Goal: Task Accomplishment & Management: Use online tool/utility

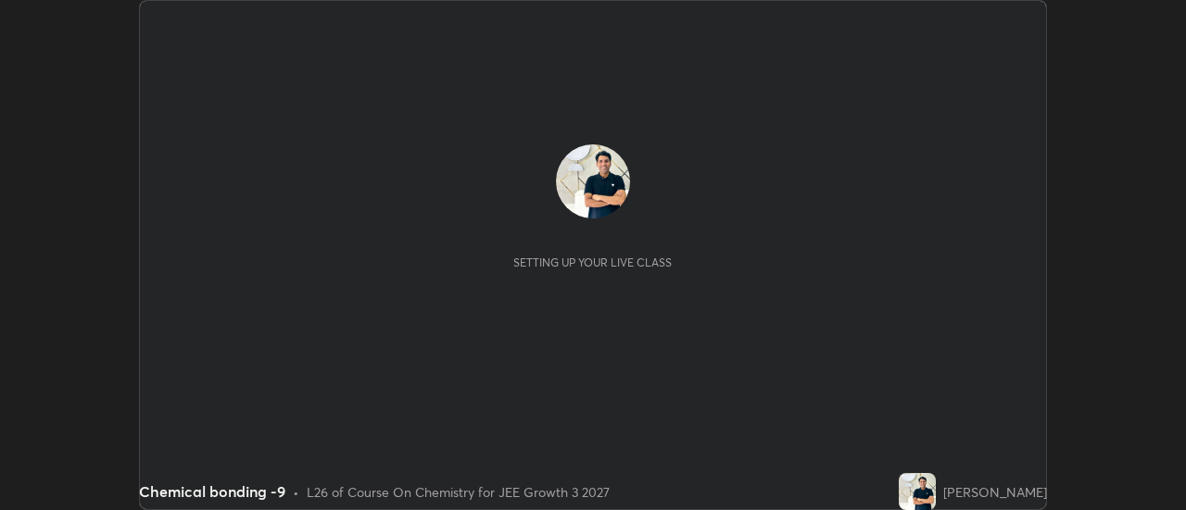
scroll to position [510, 1185]
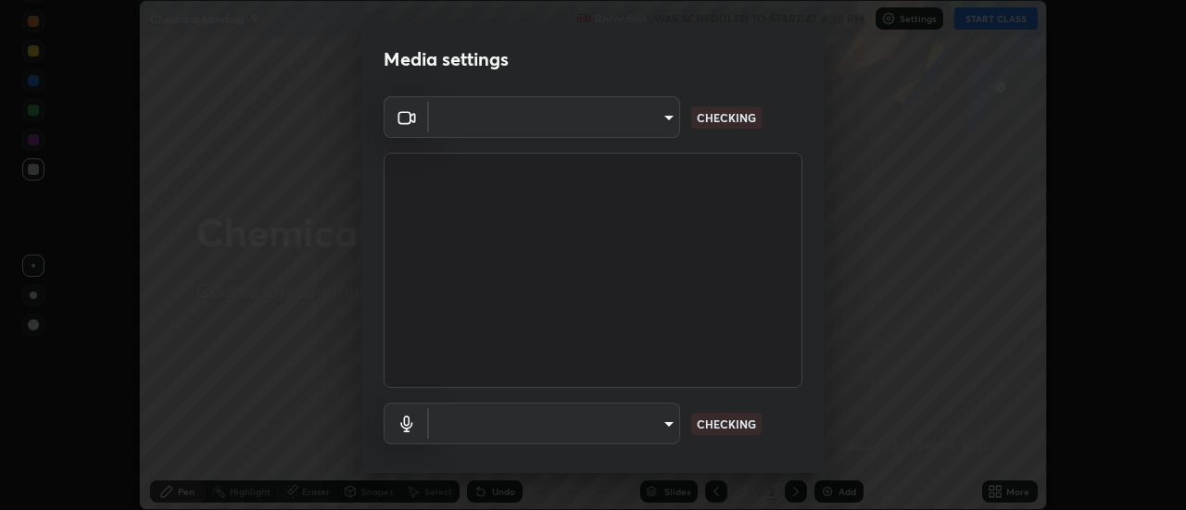
type input "1016c9670ba09e0da1ff6862f255b2c5b4dd1f04ff0e8715a66947f7e461f3c4"
type input "communications"
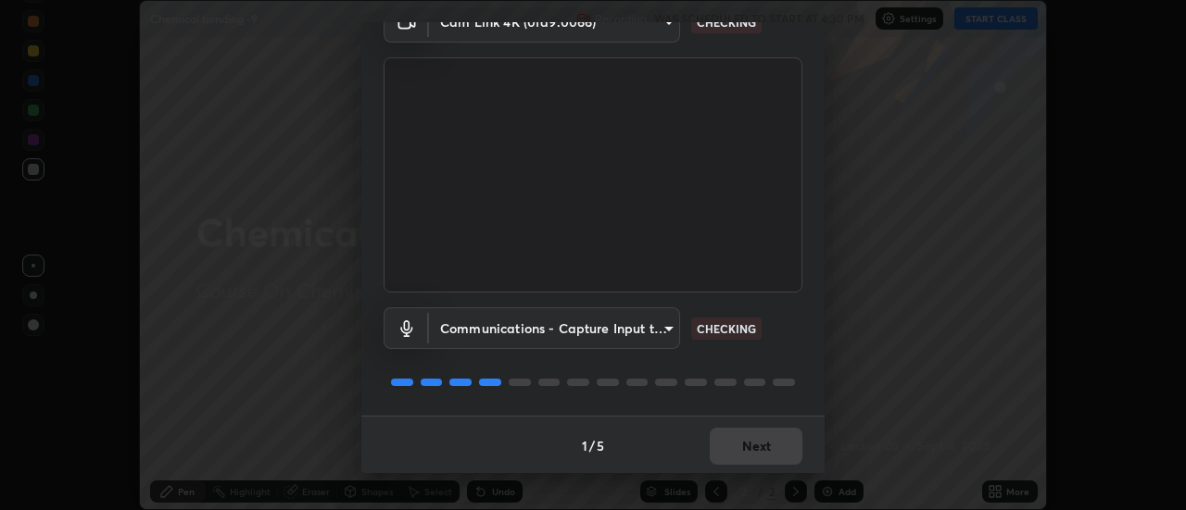
scroll to position [97, 0]
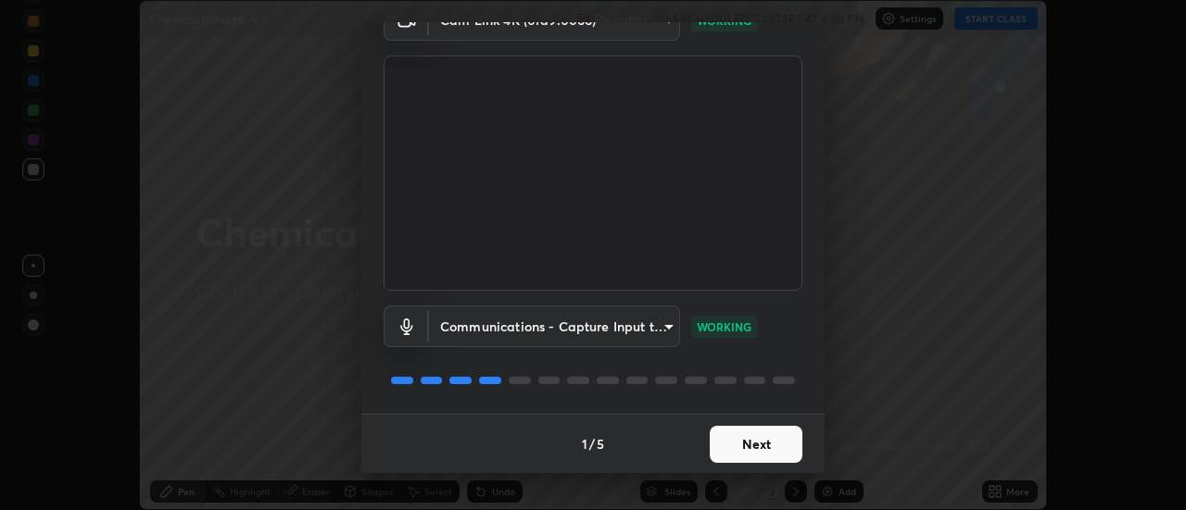
click at [769, 446] on button "Next" at bounding box center [756, 444] width 93 height 37
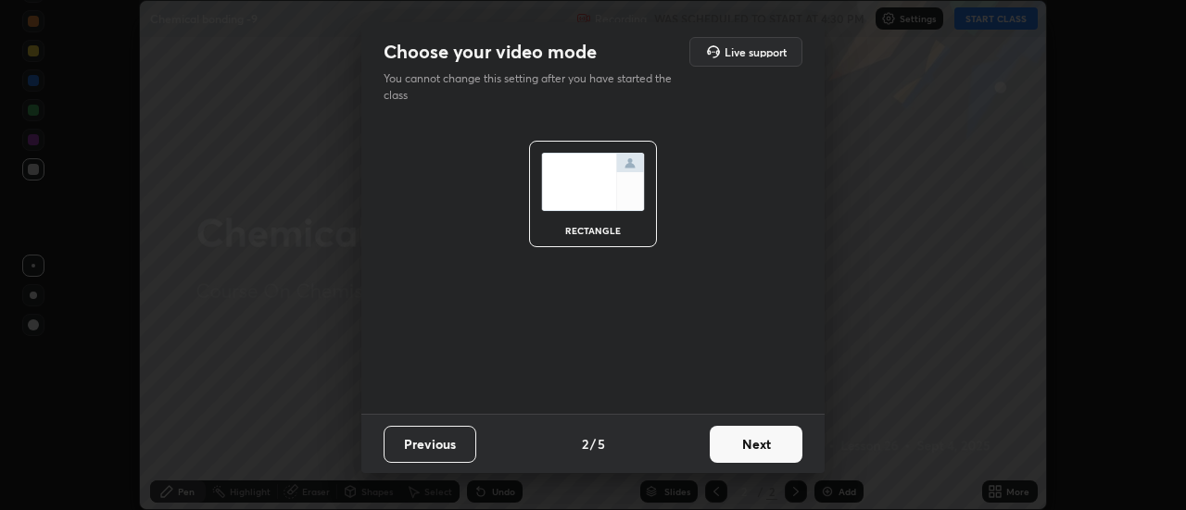
scroll to position [0, 0]
click at [773, 446] on button "Next" at bounding box center [756, 444] width 93 height 37
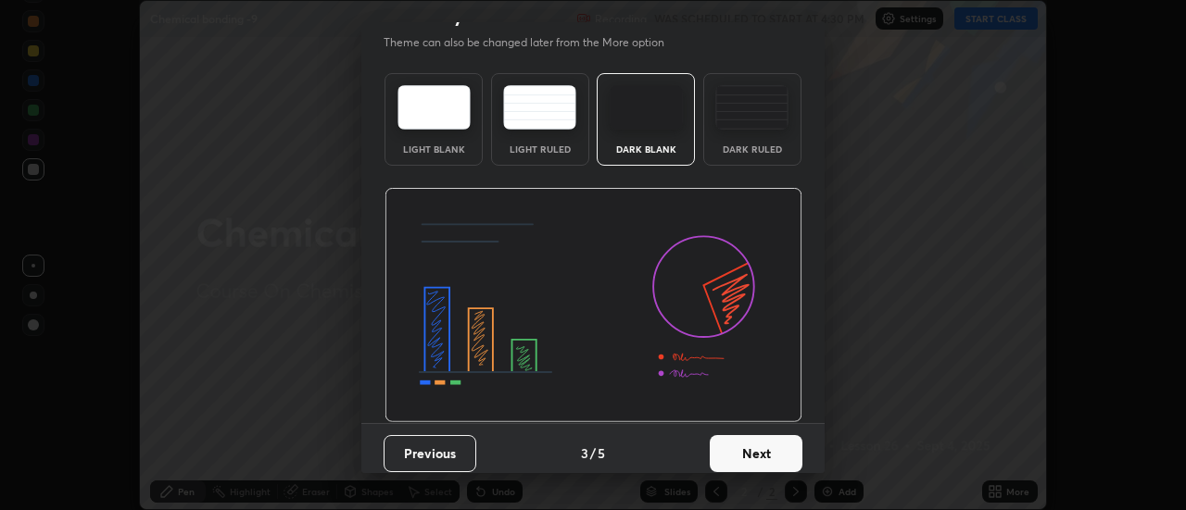
scroll to position [45, 0]
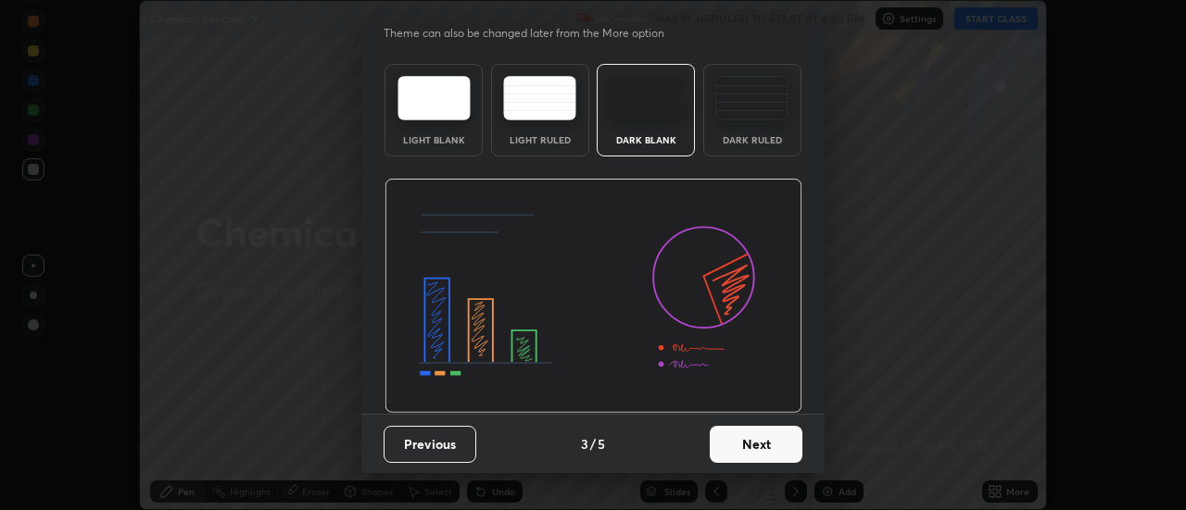
click at [770, 444] on button "Next" at bounding box center [756, 444] width 93 height 37
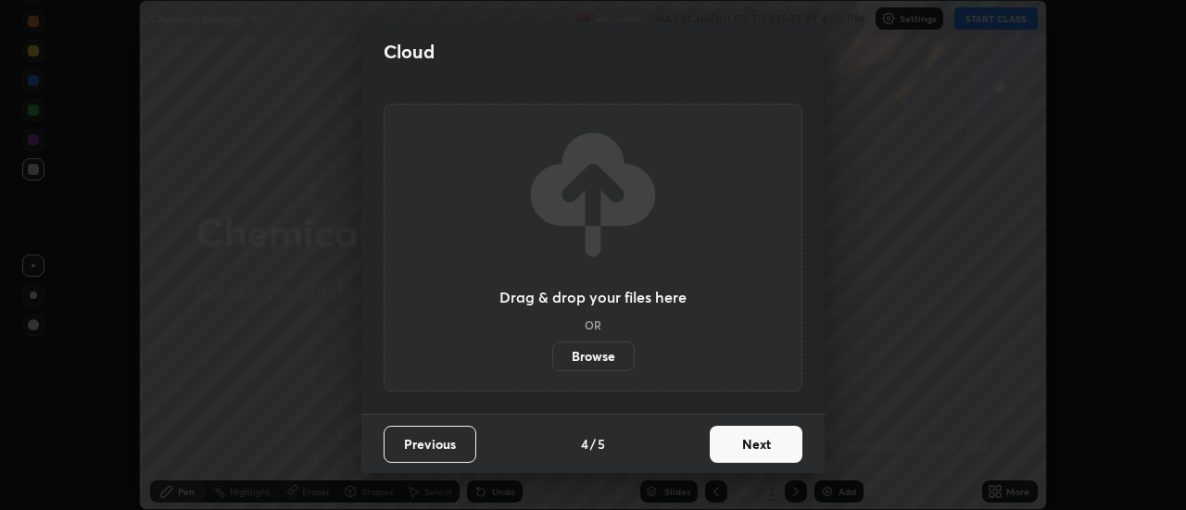
click at [762, 447] on button "Next" at bounding box center [756, 444] width 93 height 37
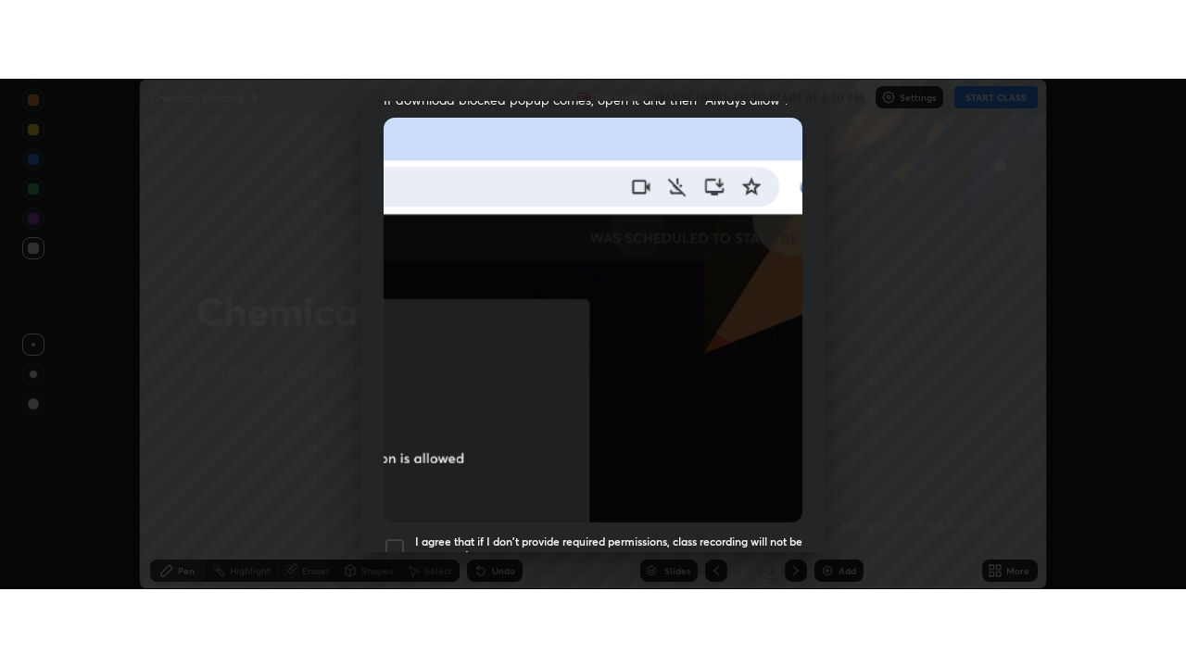
scroll to position [475, 0]
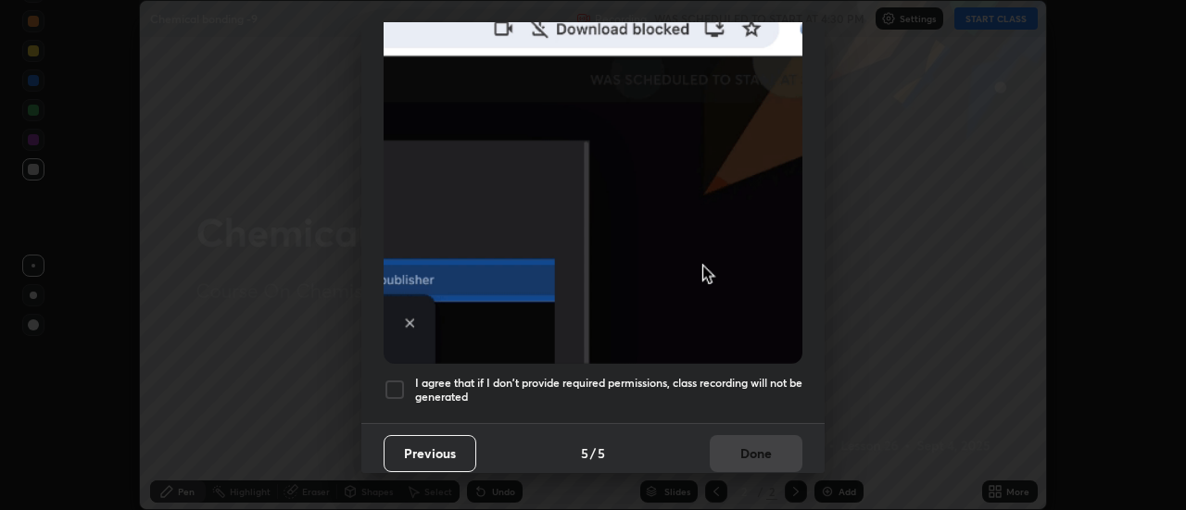
click at [766, 376] on h5 "I agree that if I don't provide required permissions, class recording will not …" at bounding box center [608, 390] width 387 height 29
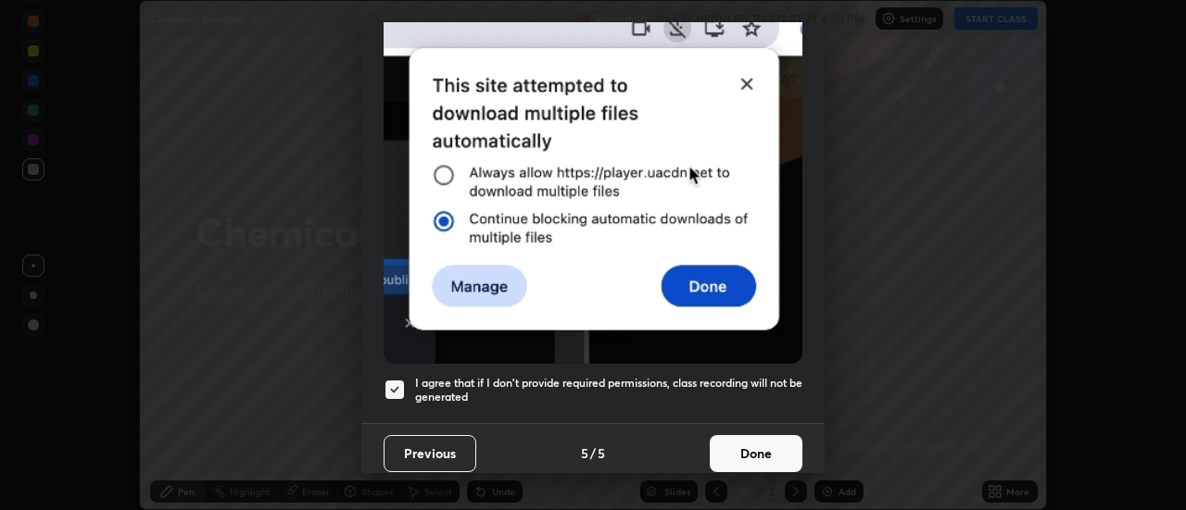
click at [773, 441] on button "Done" at bounding box center [756, 453] width 93 height 37
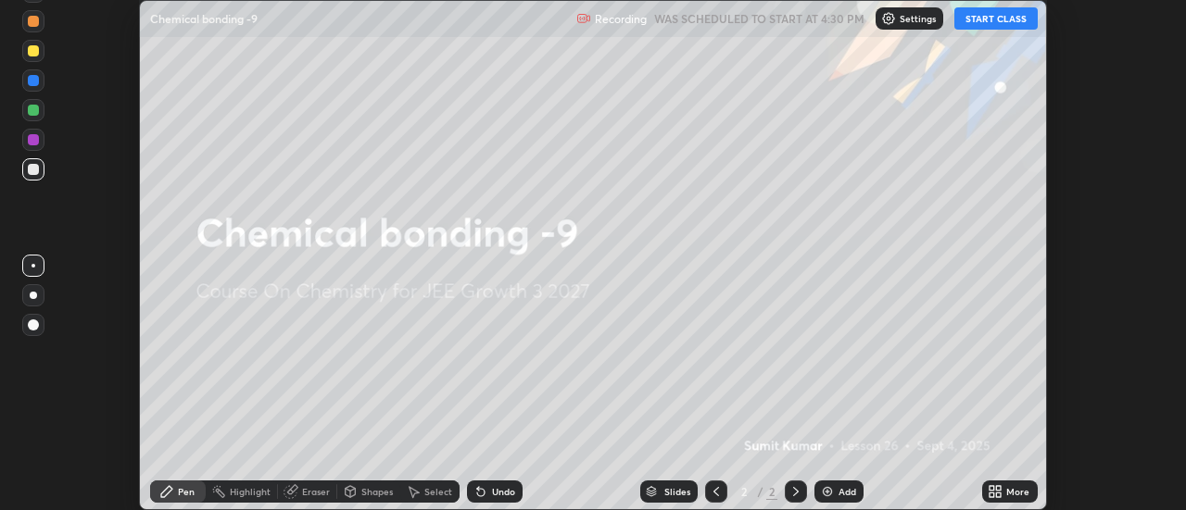
click at [1001, 490] on icon at bounding box center [999, 488] width 5 height 5
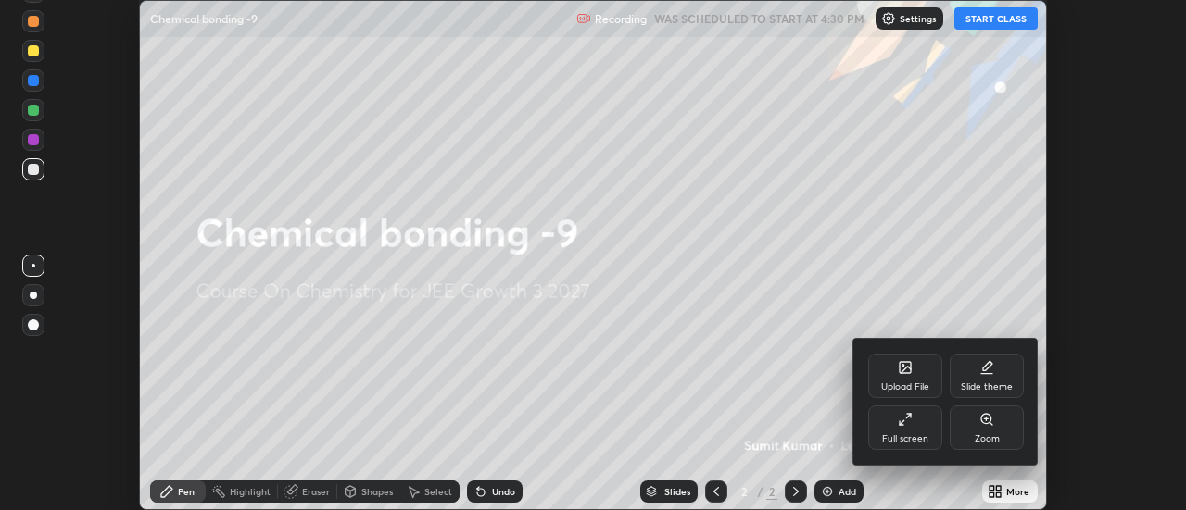
click at [924, 428] on div "Full screen" at bounding box center [905, 428] width 74 height 44
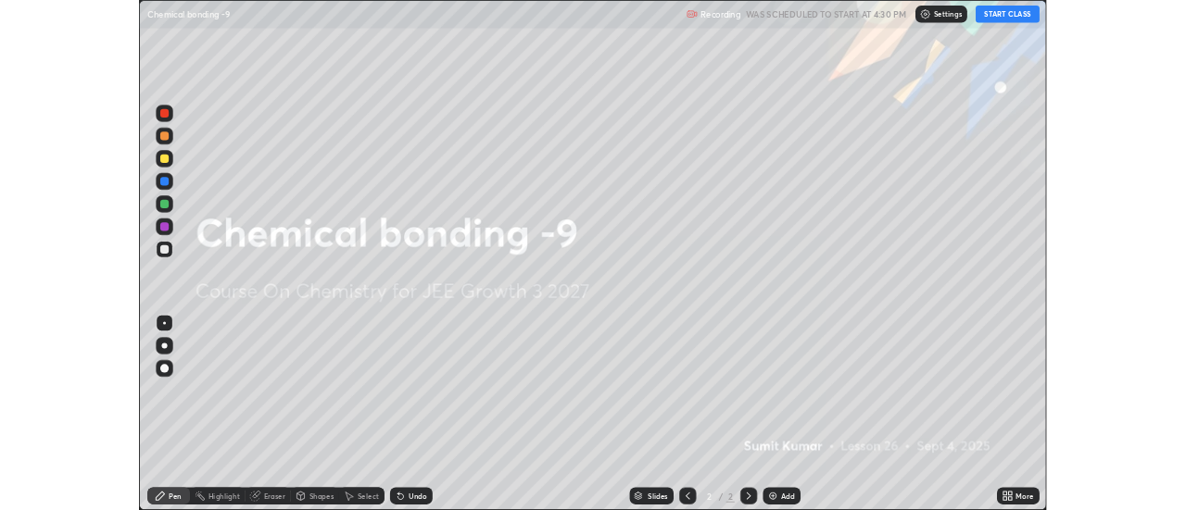
scroll to position [667, 1186]
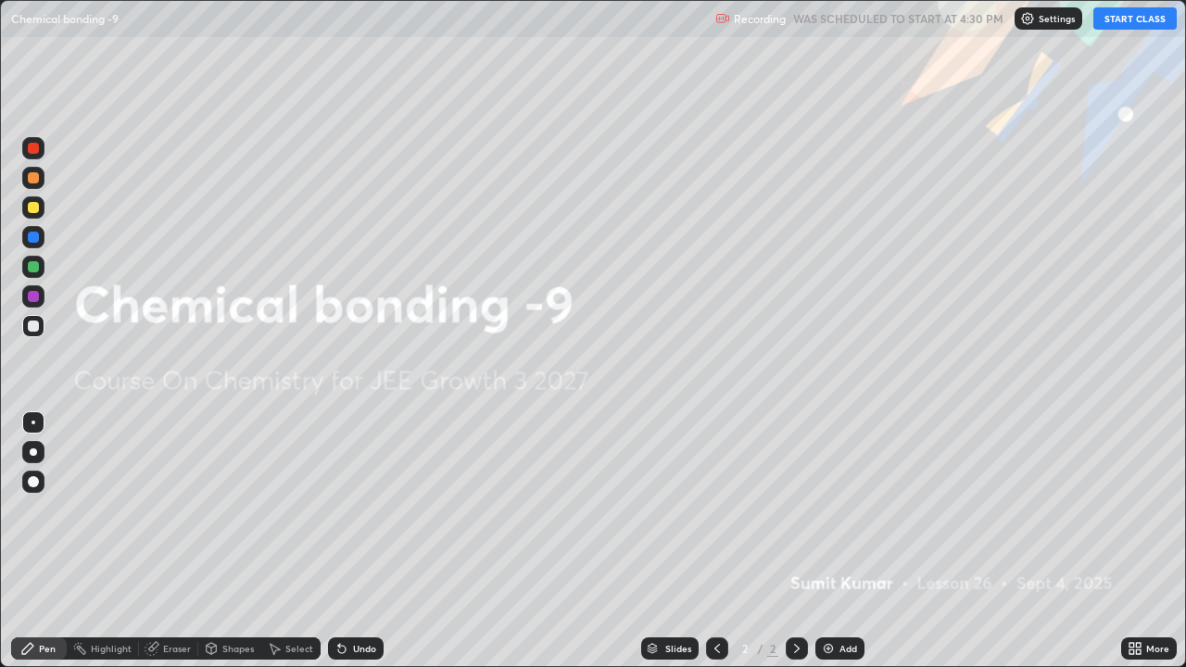
click at [1120, 25] on button "START CLASS" at bounding box center [1134, 18] width 83 height 22
click at [829, 509] on img at bounding box center [828, 648] width 15 height 15
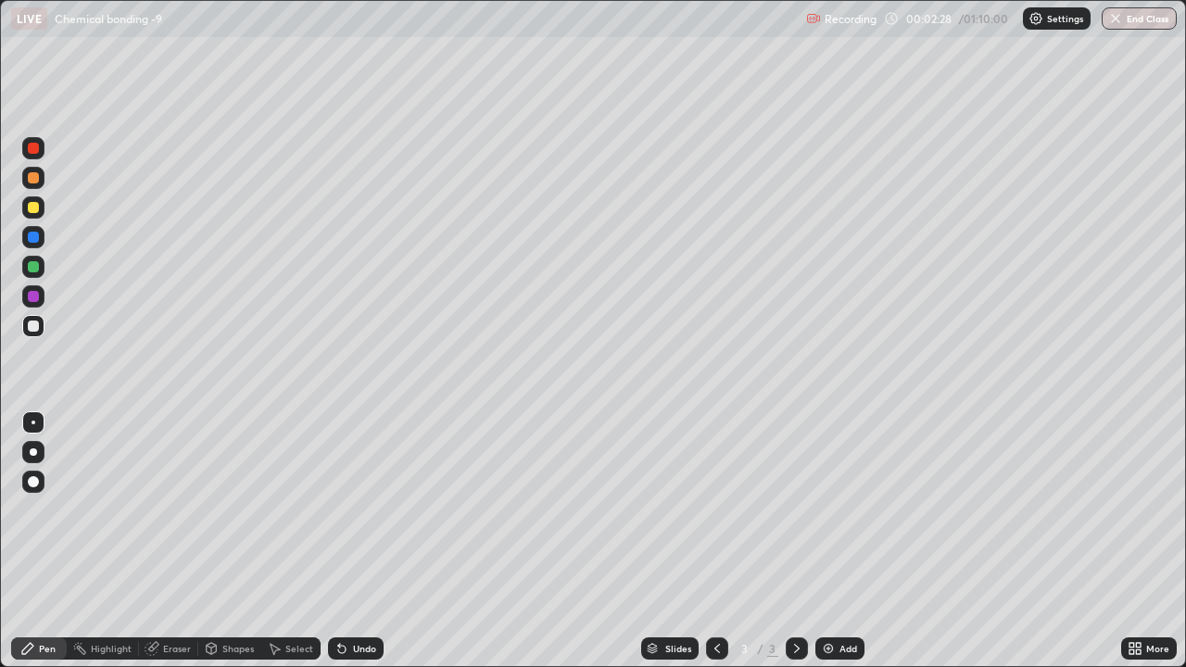
click at [173, 509] on div "Eraser" at bounding box center [177, 648] width 28 height 9
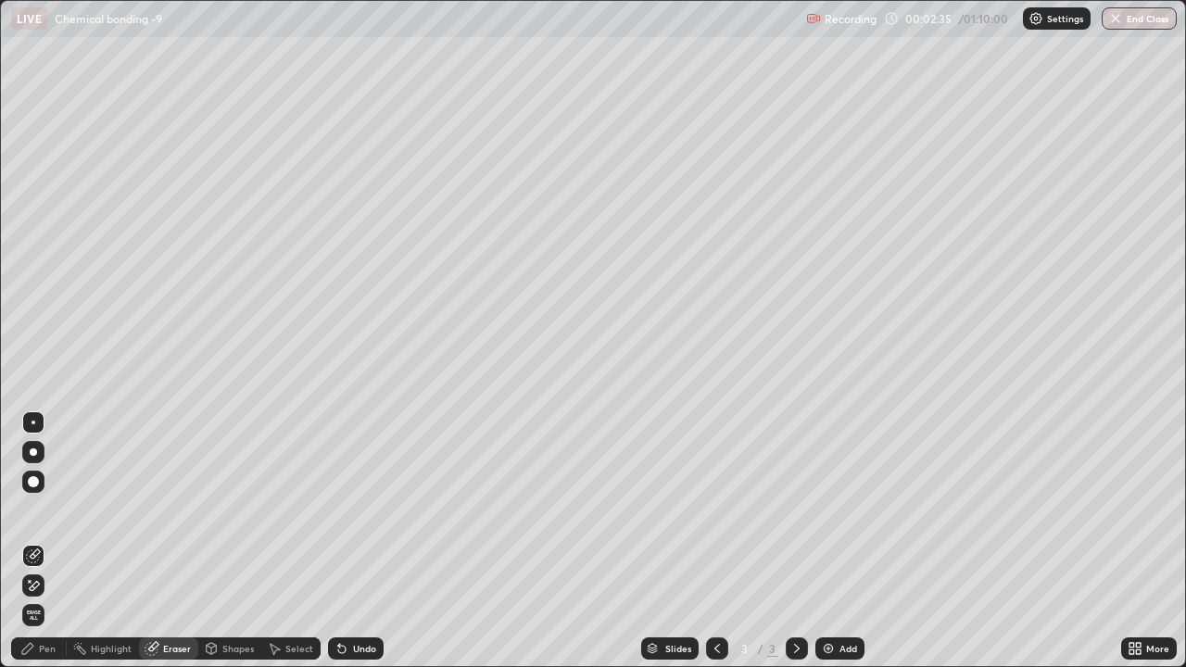
click at [45, 509] on div "Pen" at bounding box center [39, 648] width 56 height 22
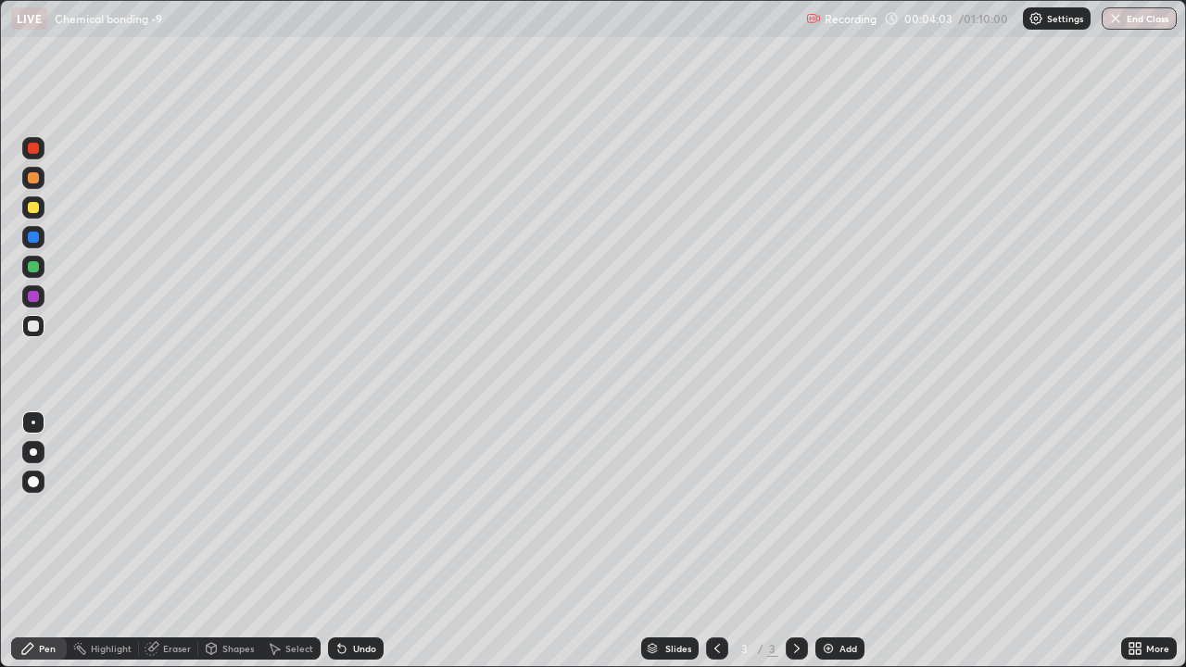
click at [353, 509] on div "Undo" at bounding box center [364, 648] width 23 height 9
click at [356, 509] on div "Undo" at bounding box center [364, 648] width 23 height 9
click at [366, 509] on div "Undo" at bounding box center [364, 648] width 23 height 9
click at [825, 509] on img at bounding box center [828, 648] width 15 height 15
click at [710, 509] on icon at bounding box center [717, 648] width 15 height 15
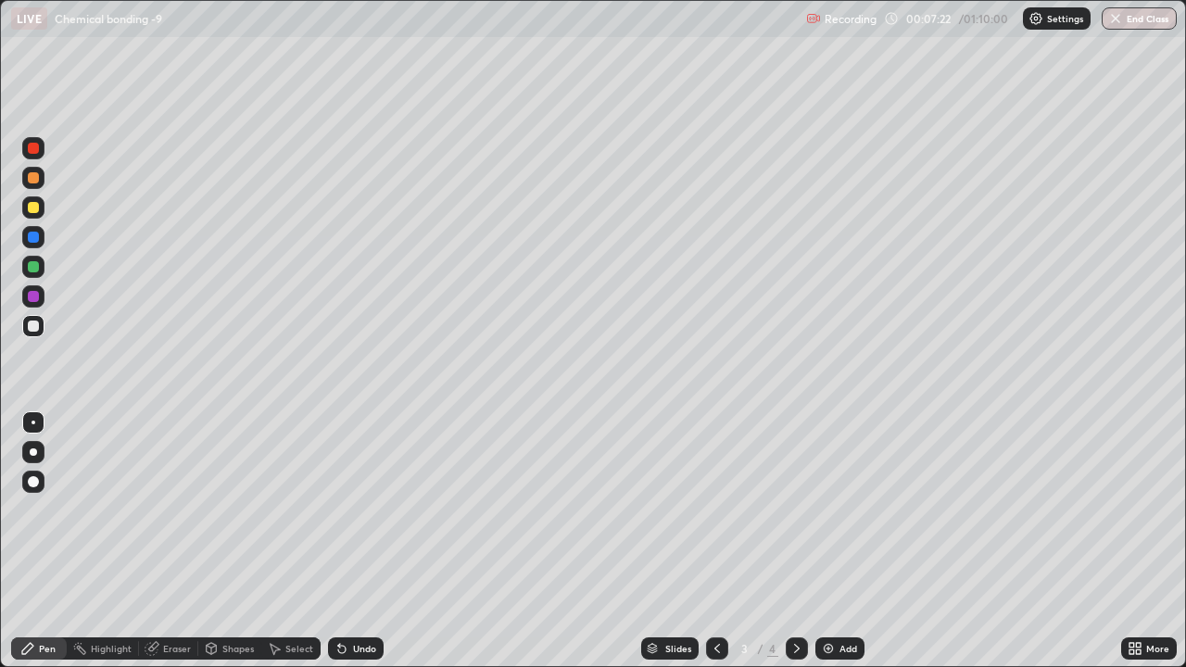
click at [795, 509] on icon at bounding box center [796, 648] width 15 height 15
click at [343, 509] on icon at bounding box center [341, 649] width 7 height 7
click at [369, 509] on div "Undo" at bounding box center [364, 648] width 23 height 9
click at [358, 509] on div "Undo" at bounding box center [364, 648] width 23 height 9
click at [824, 509] on img at bounding box center [828, 648] width 15 height 15
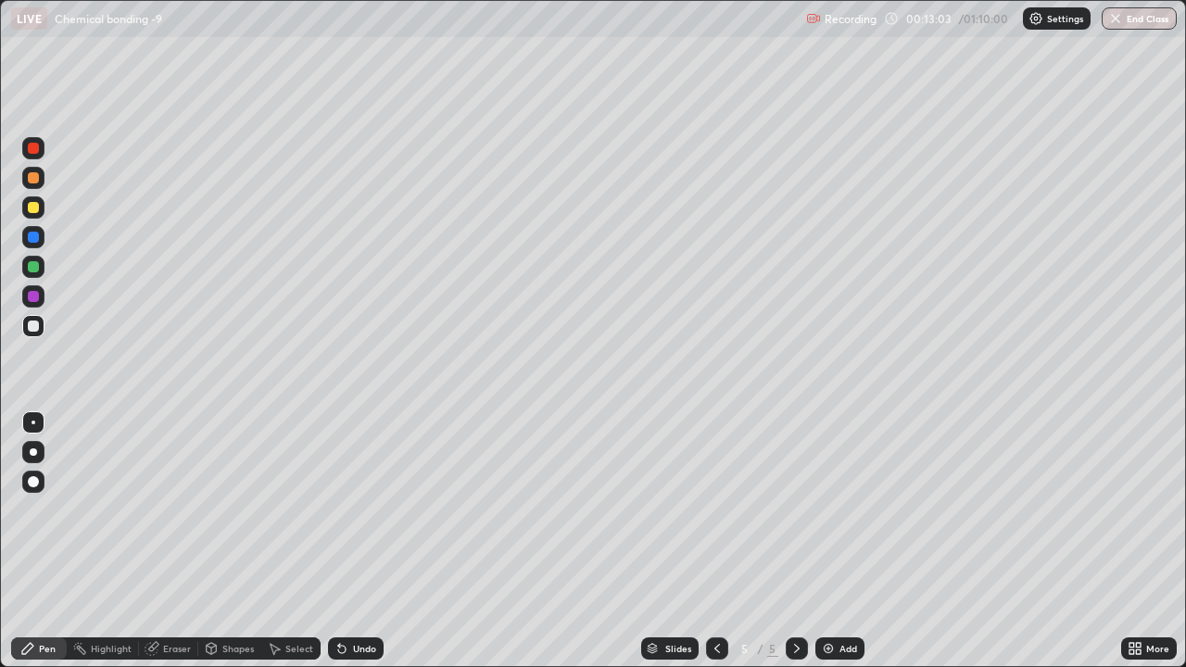
click at [346, 509] on icon at bounding box center [341, 648] width 15 height 15
click at [341, 509] on icon at bounding box center [341, 649] width 7 height 7
click at [369, 509] on div "Undo" at bounding box center [356, 648] width 56 height 22
click at [370, 509] on div "Undo" at bounding box center [356, 648] width 56 height 22
click at [359, 509] on div "Undo" at bounding box center [364, 648] width 23 height 9
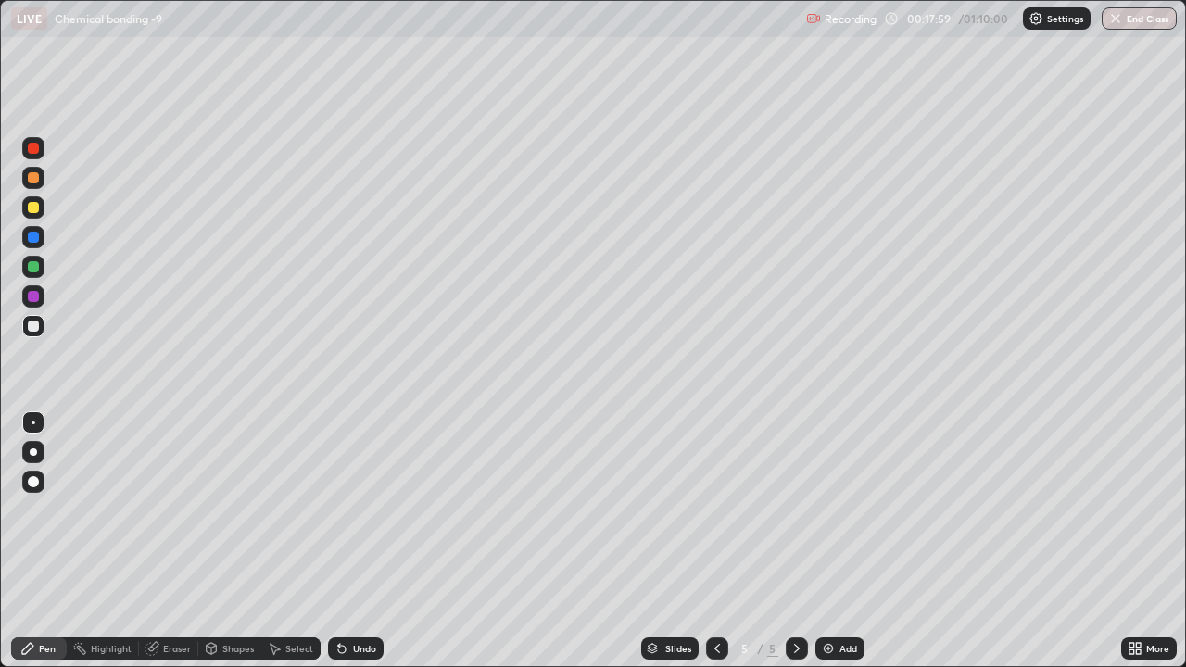
click at [713, 509] on icon at bounding box center [717, 648] width 15 height 15
click at [712, 509] on icon at bounding box center [717, 648] width 15 height 15
click at [786, 509] on div at bounding box center [797, 648] width 22 height 22
click at [795, 509] on icon at bounding box center [796, 648] width 15 height 15
click at [824, 509] on img at bounding box center [828, 648] width 15 height 15
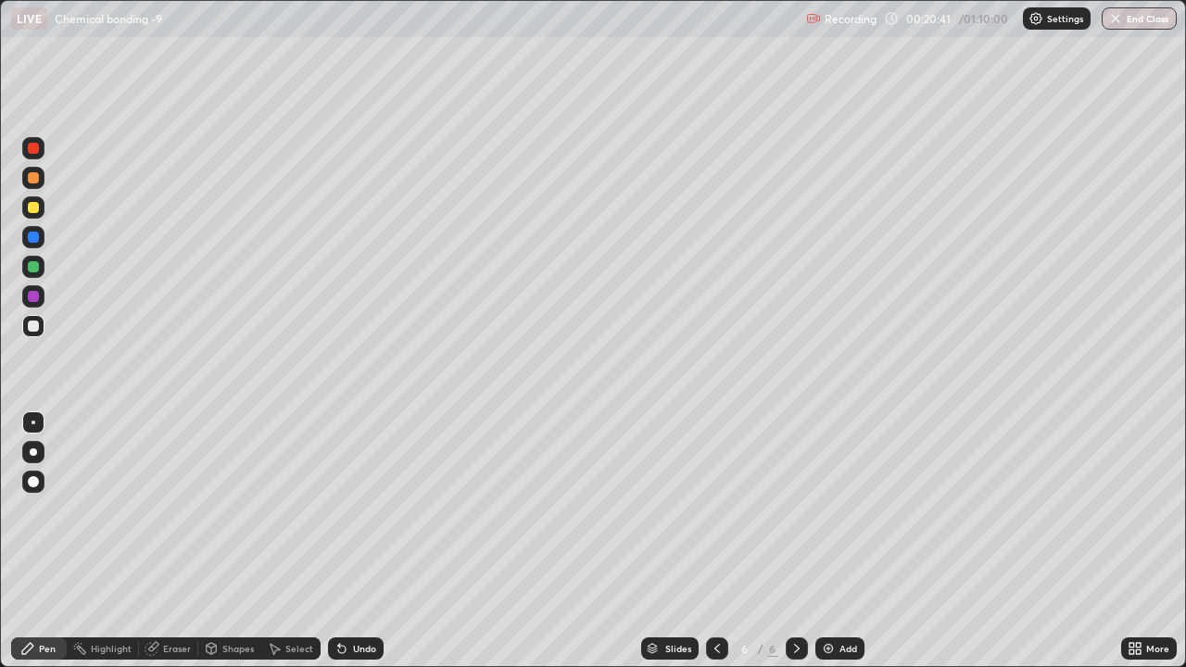
click at [31, 212] on div at bounding box center [33, 207] width 11 height 11
click at [31, 180] on div at bounding box center [33, 177] width 11 height 11
click at [31, 267] on div at bounding box center [33, 266] width 11 height 11
click at [1139, 509] on icon at bounding box center [1138, 651] width 5 height 5
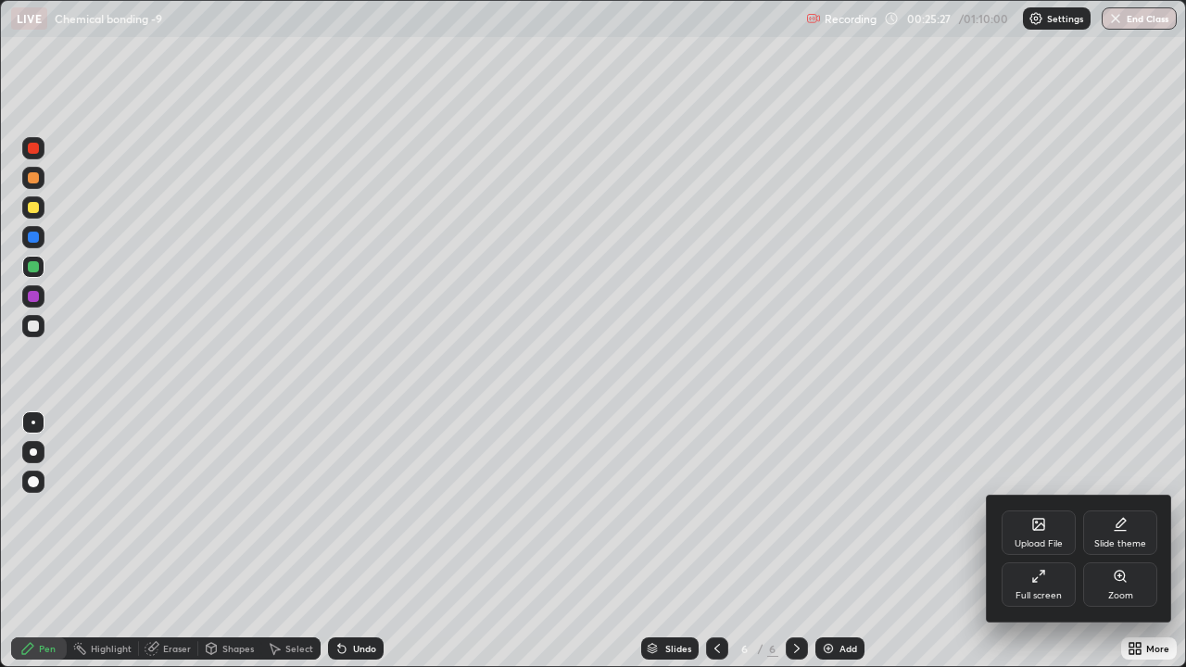
click at [1029, 509] on div "Upload File" at bounding box center [1038, 543] width 48 height 9
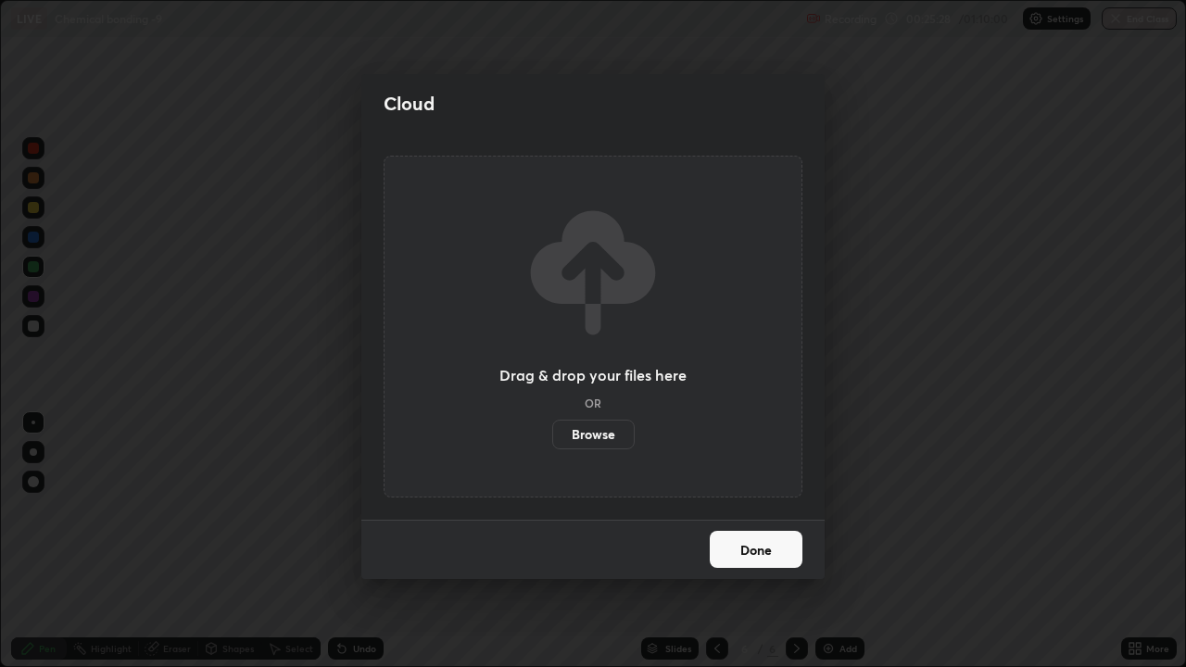
click at [609, 436] on label "Browse" at bounding box center [593, 435] width 82 height 30
click at [552, 436] on input "Browse" at bounding box center [552, 435] width 0 height 30
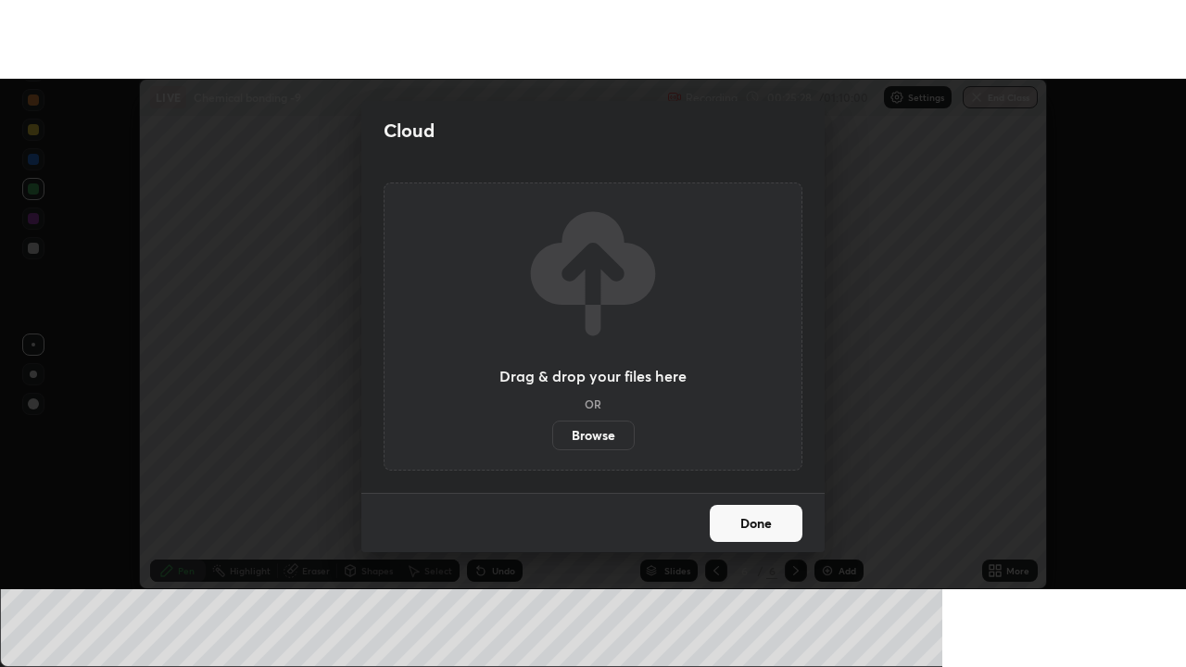
scroll to position [92120, 91444]
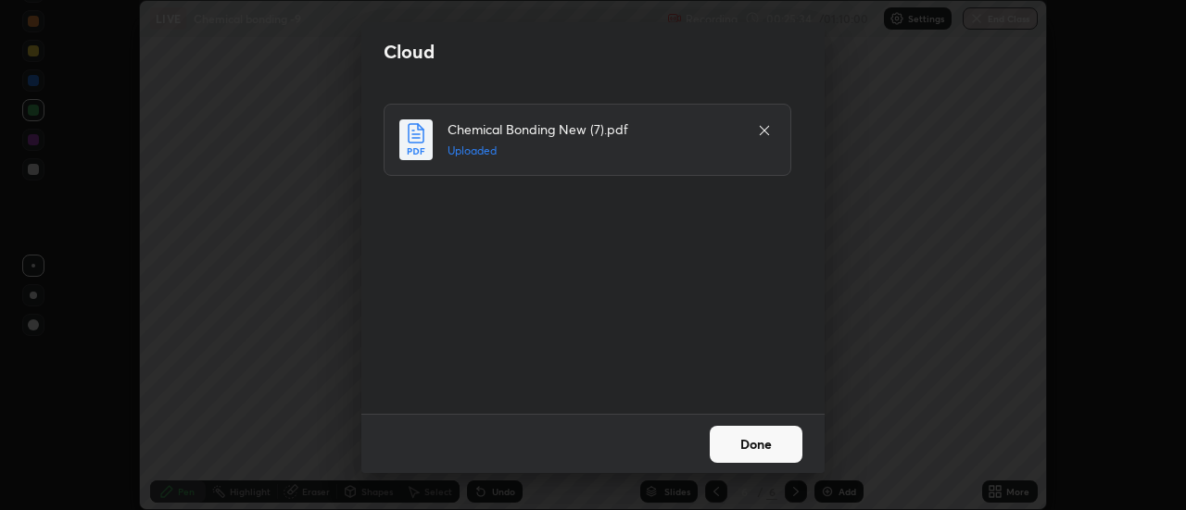
click at [779, 446] on button "Done" at bounding box center [756, 444] width 93 height 37
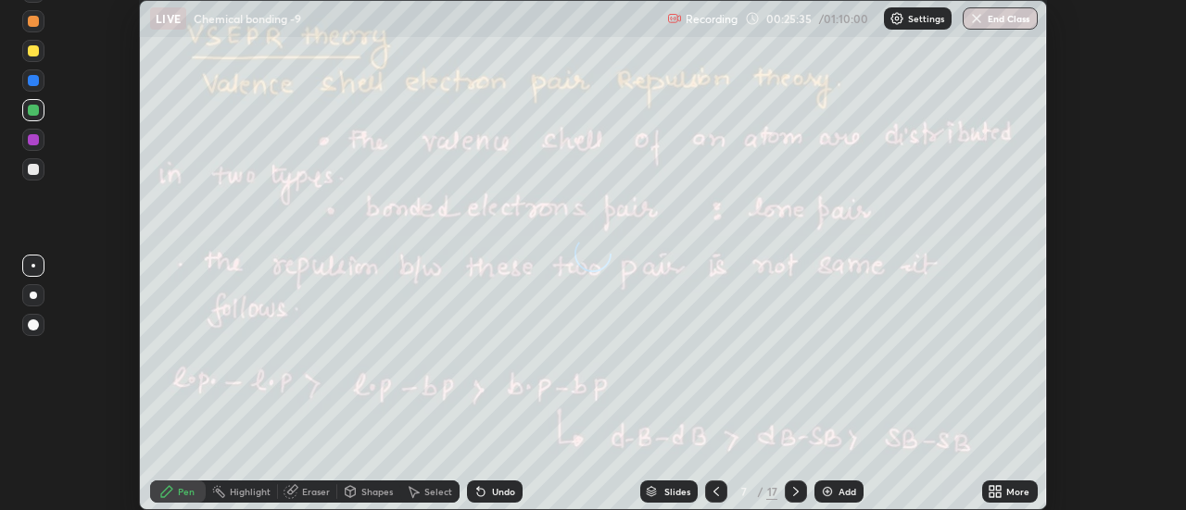
click at [1000, 488] on icon at bounding box center [999, 488] width 5 height 5
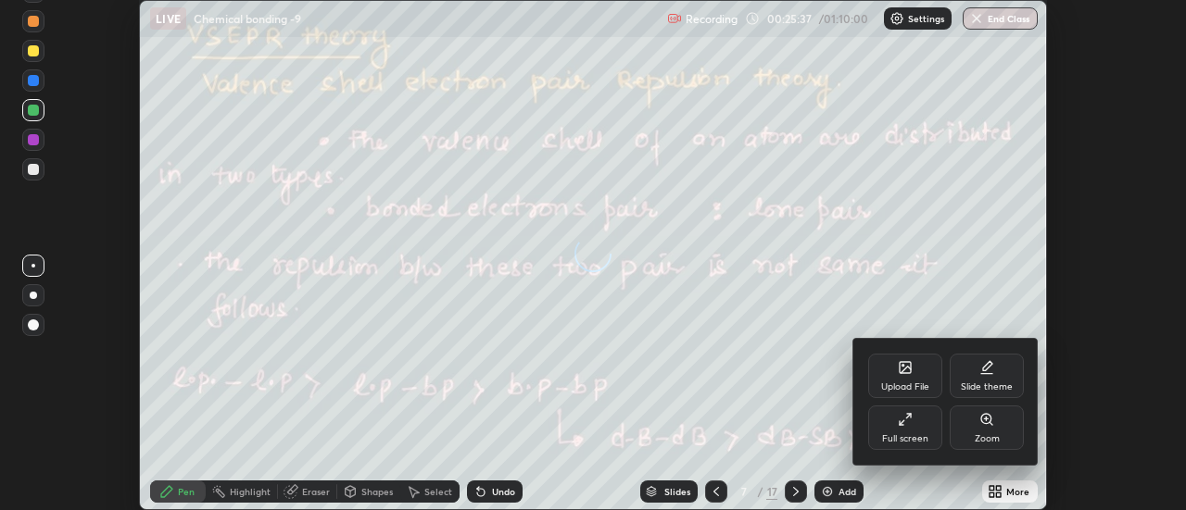
click at [917, 427] on div "Full screen" at bounding box center [905, 428] width 74 height 44
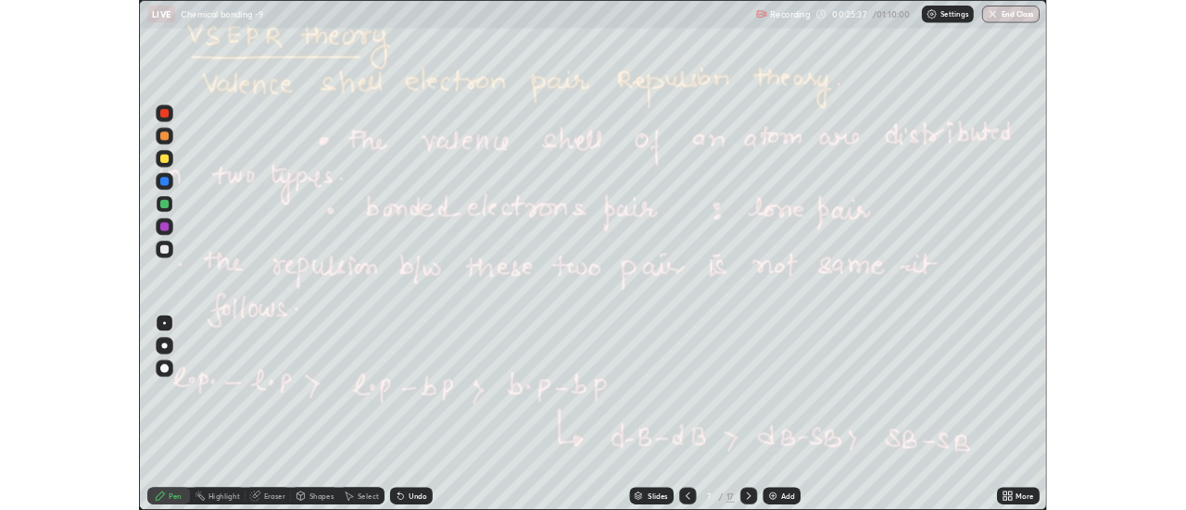
scroll to position [667, 1186]
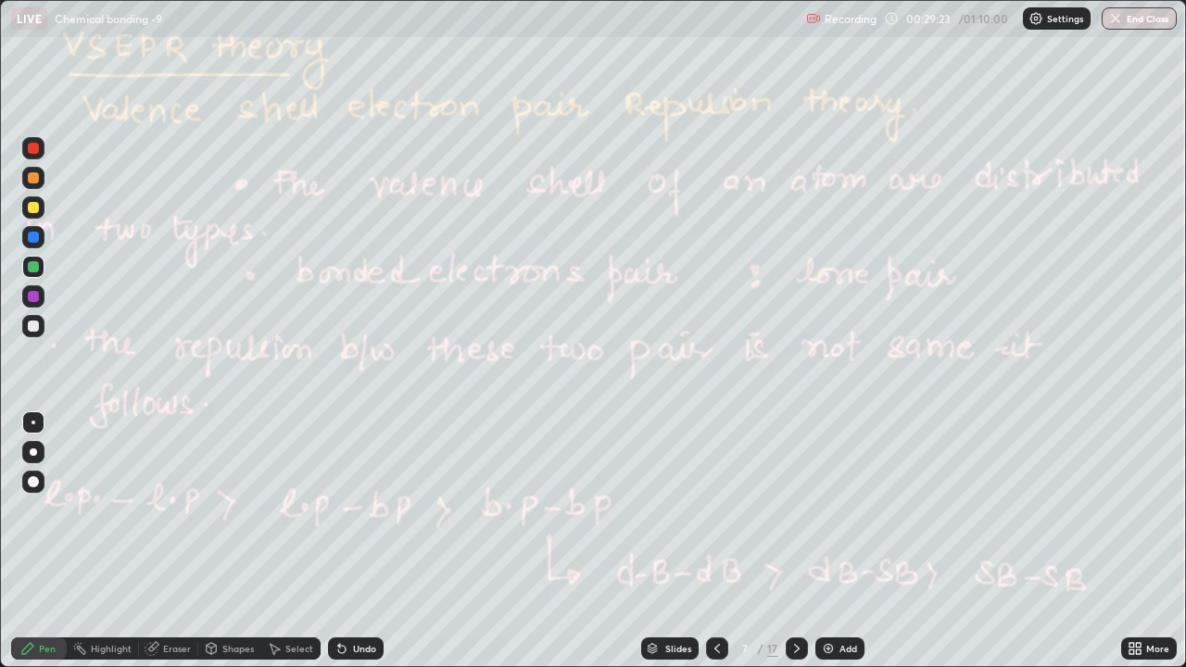
click at [797, 509] on icon at bounding box center [796, 648] width 15 height 15
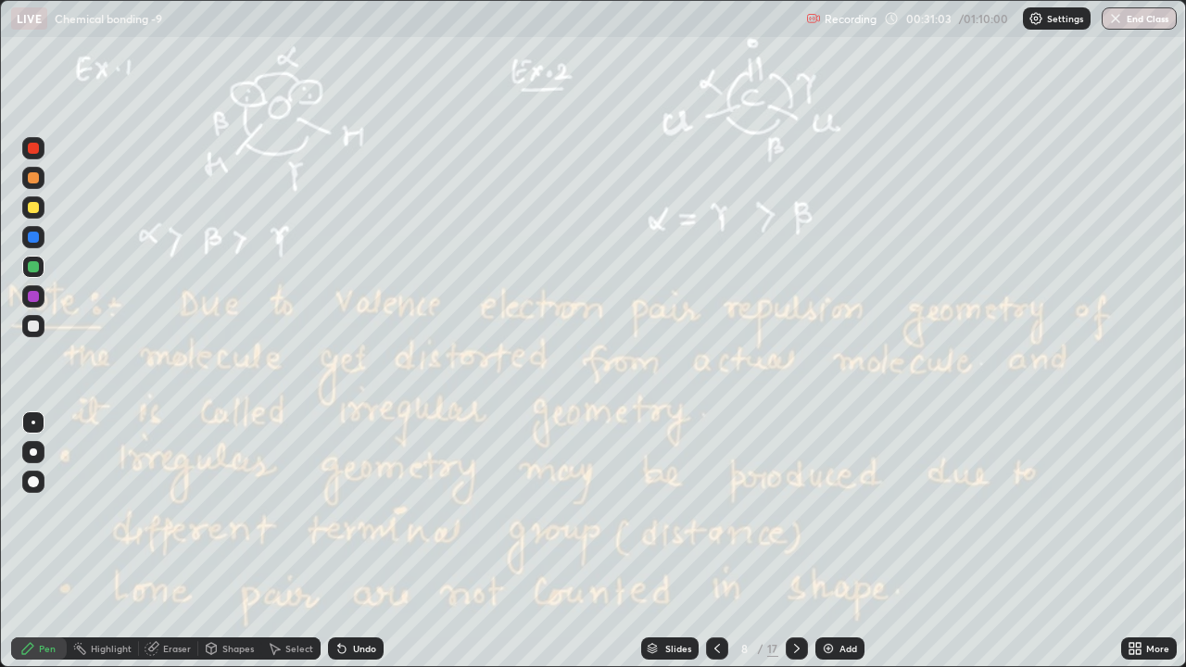
click at [338, 509] on icon at bounding box center [341, 649] width 7 height 7
click at [796, 509] on icon at bounding box center [796, 648] width 15 height 15
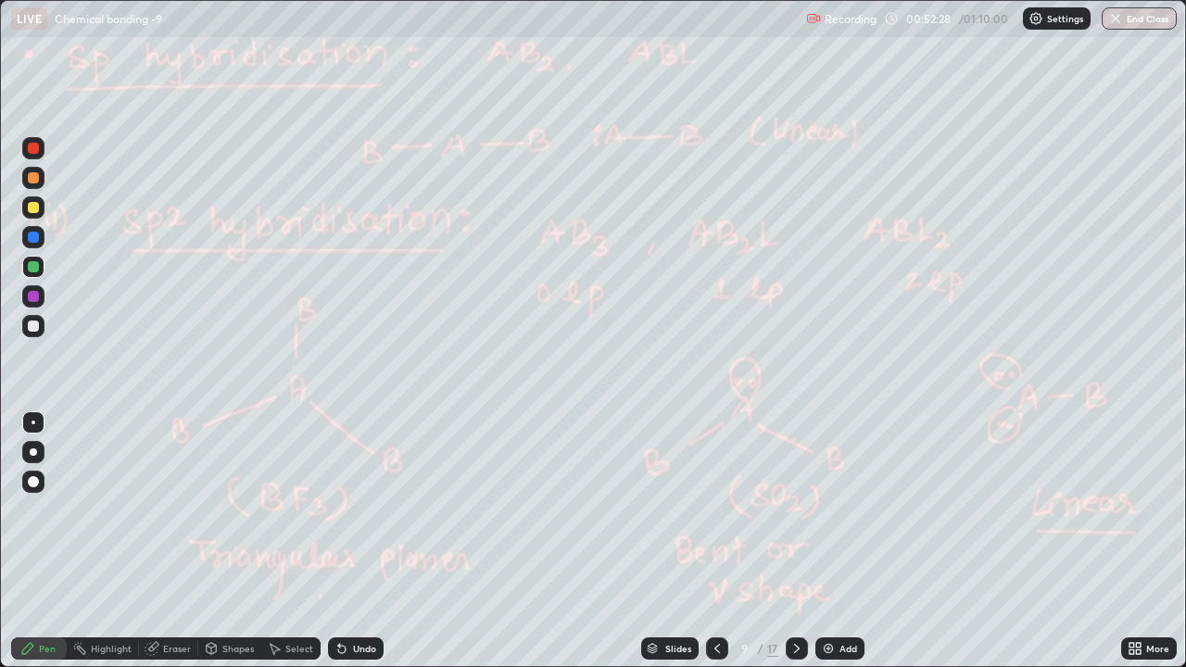
click at [795, 509] on icon at bounding box center [796, 648] width 15 height 15
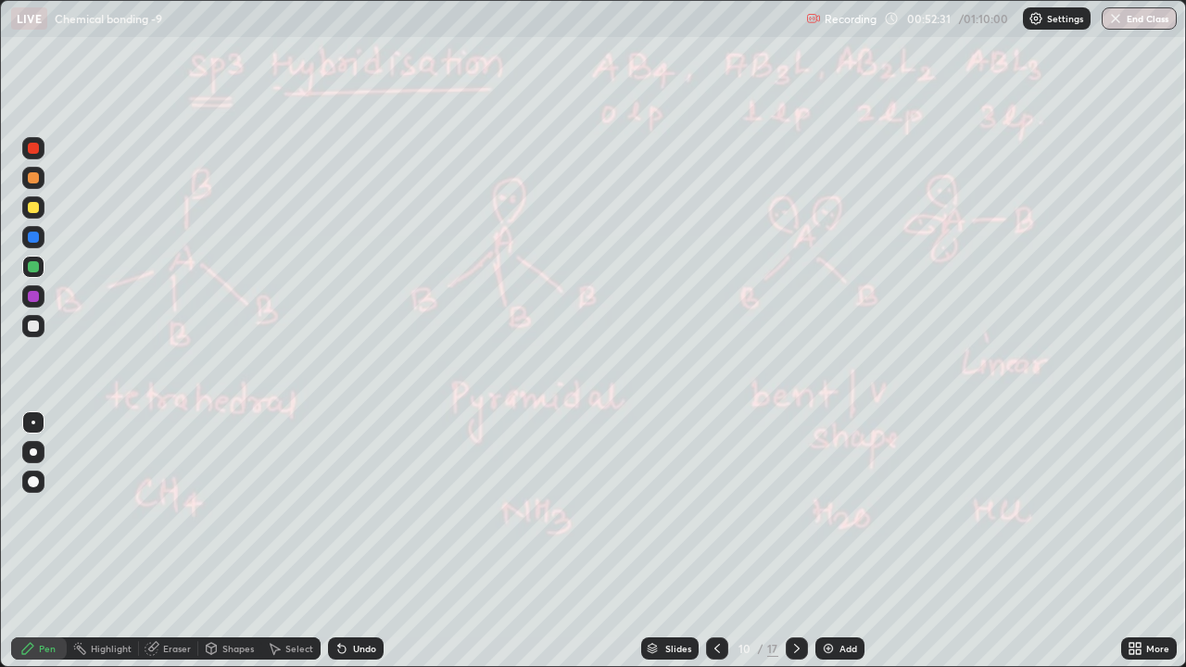
click at [715, 509] on icon at bounding box center [717, 648] width 15 height 15
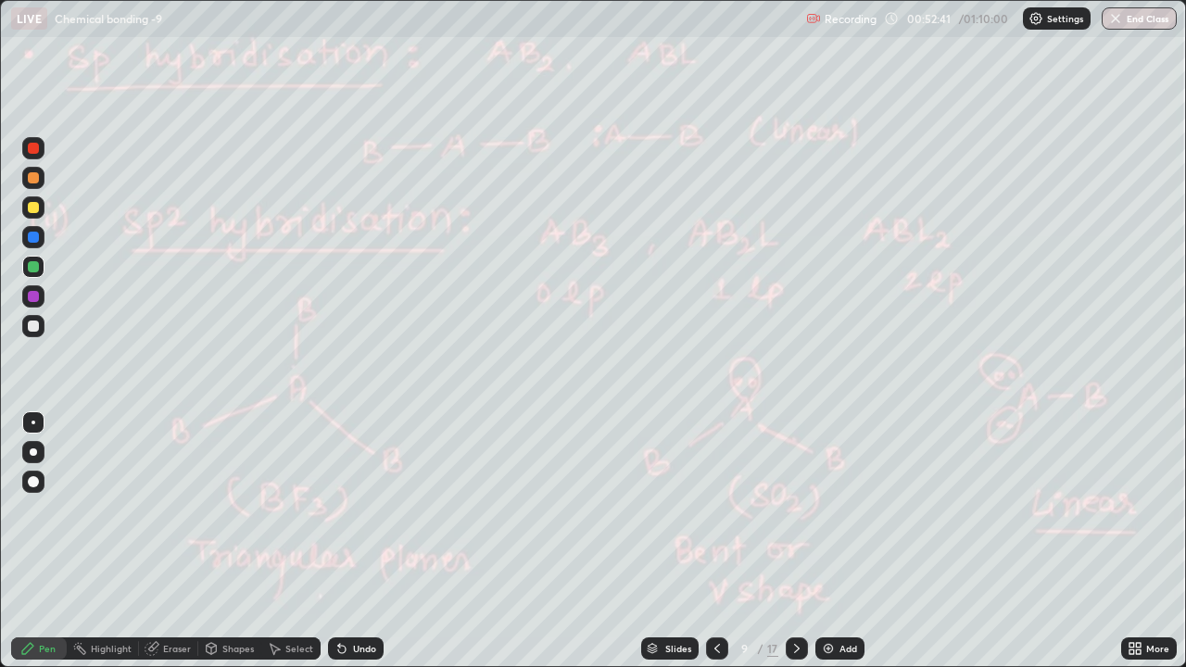
click at [795, 509] on icon at bounding box center [796, 648] width 15 height 15
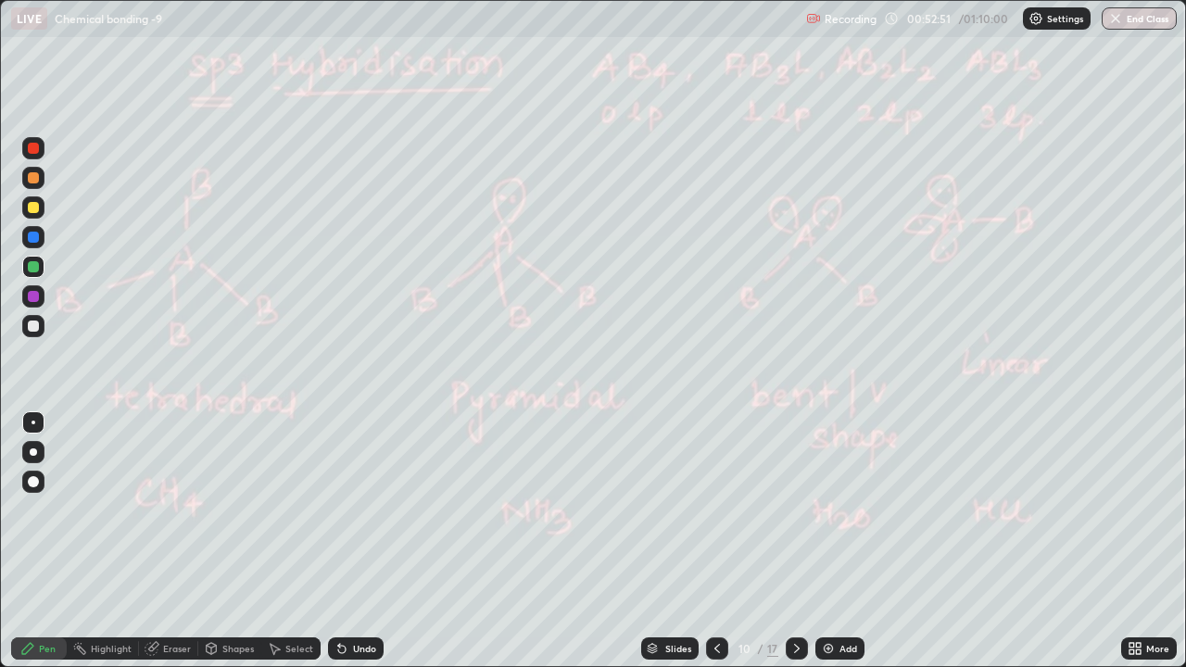
click at [795, 509] on icon at bounding box center [796, 648] width 15 height 15
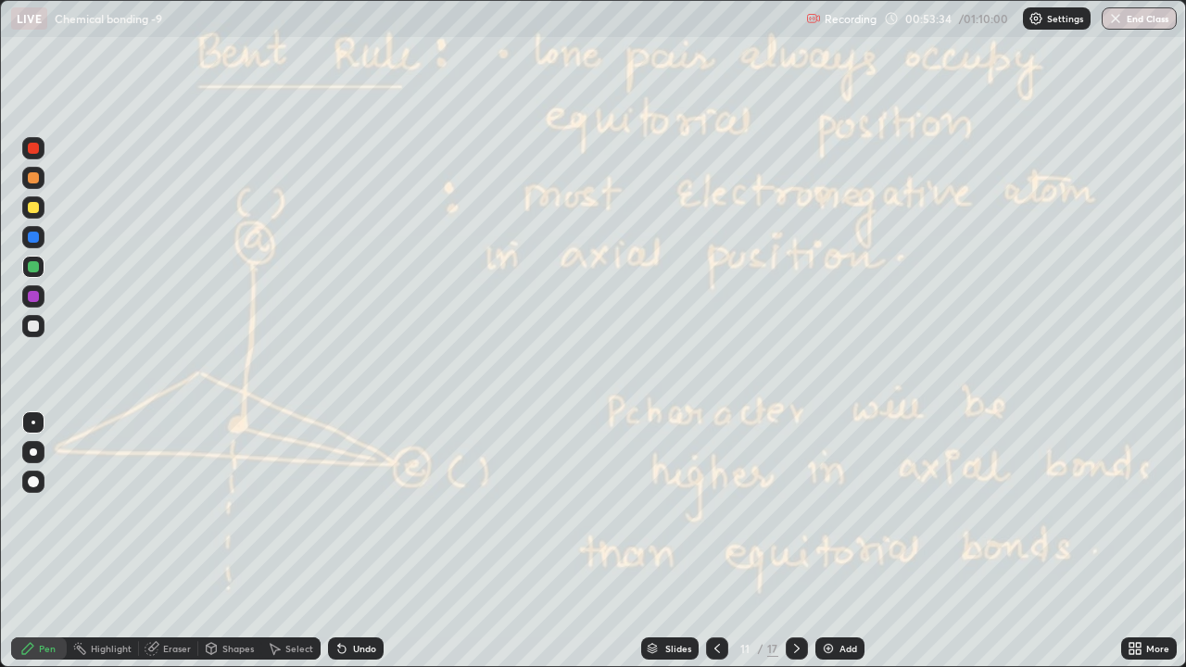
click at [795, 509] on icon at bounding box center [796, 648] width 15 height 15
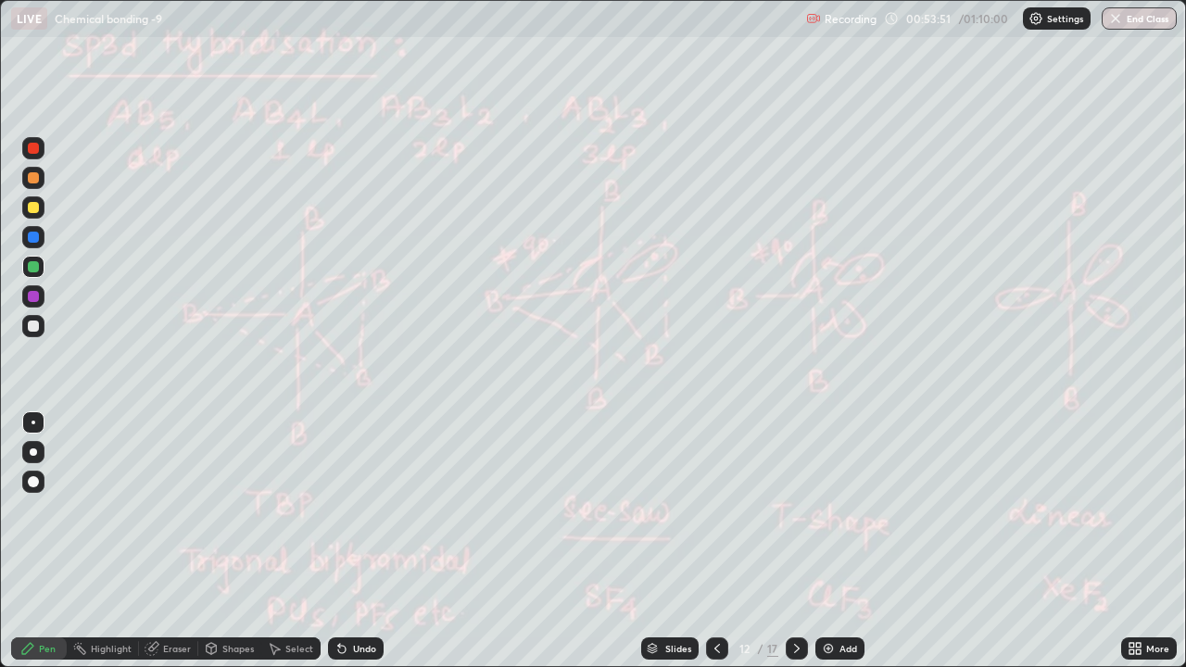
click at [795, 509] on icon at bounding box center [796, 648] width 15 height 15
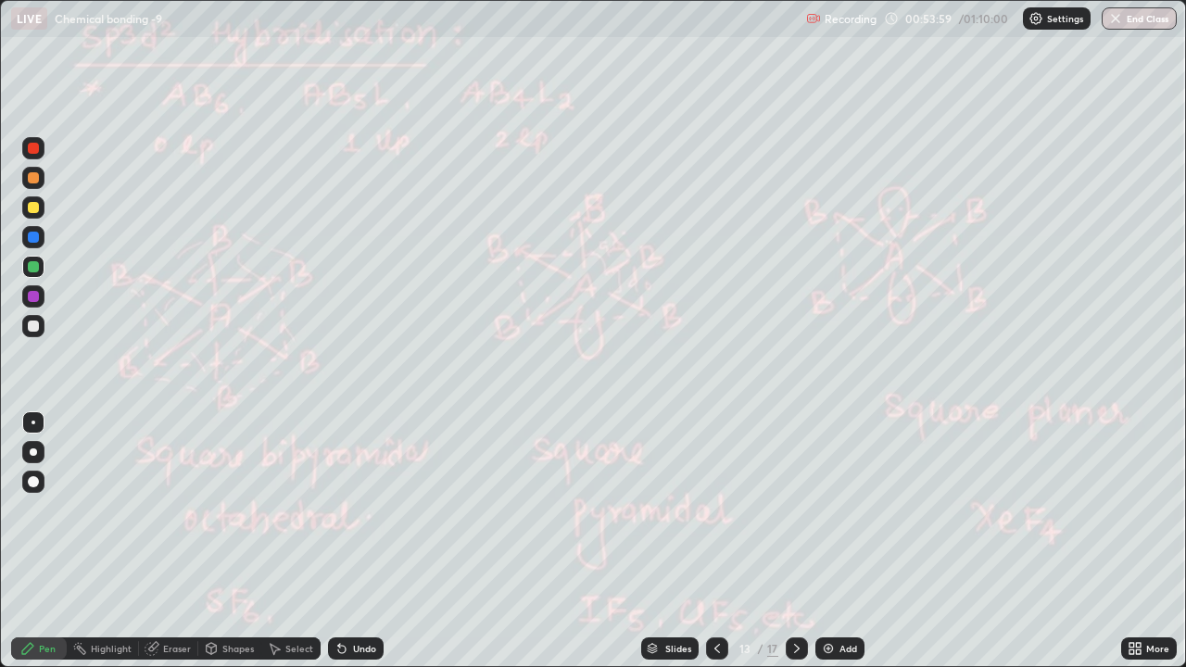
click at [715, 509] on icon at bounding box center [717, 648] width 15 height 15
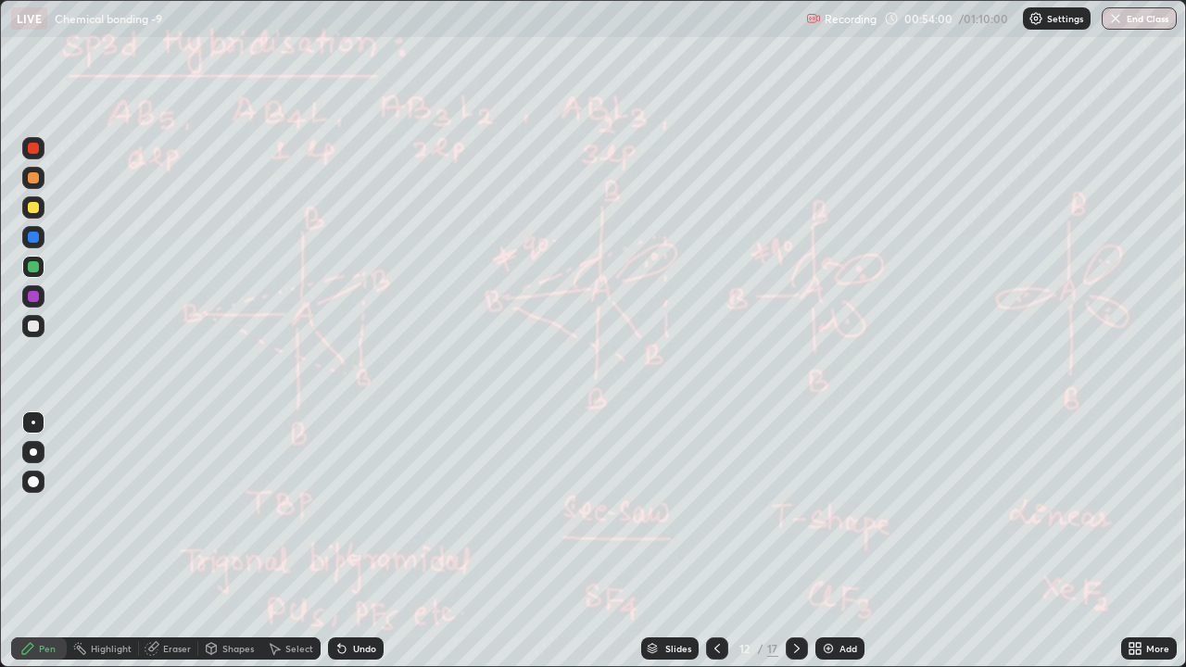
click at [715, 509] on icon at bounding box center [717, 648] width 15 height 15
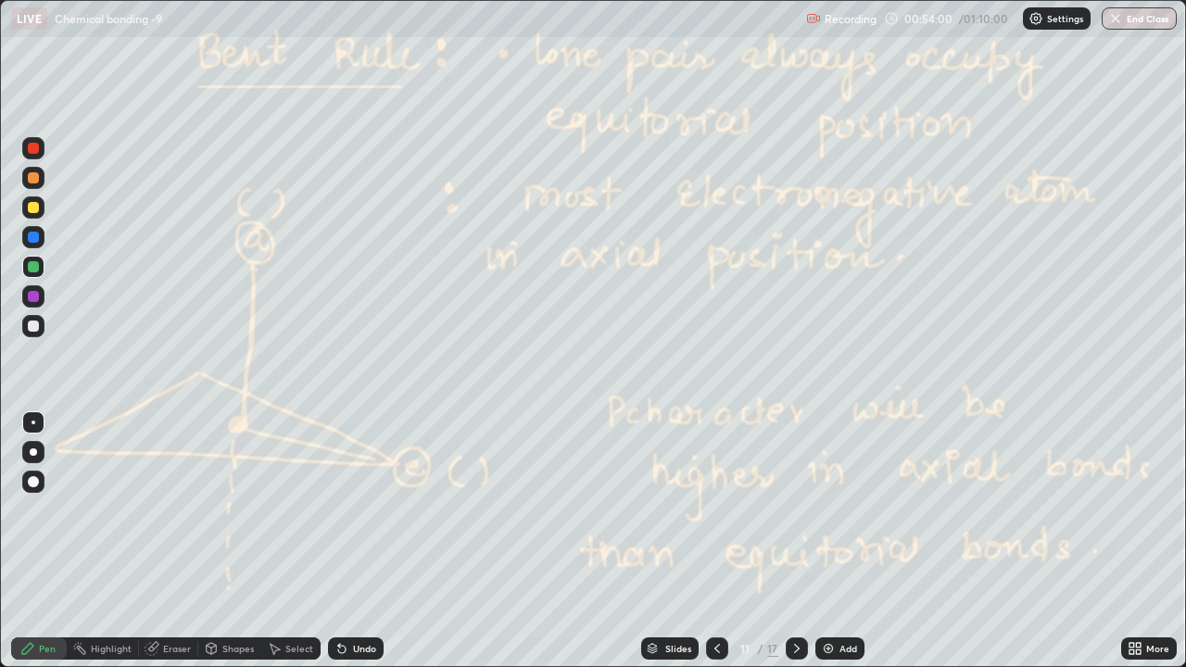
click at [715, 509] on icon at bounding box center [717, 648] width 15 height 15
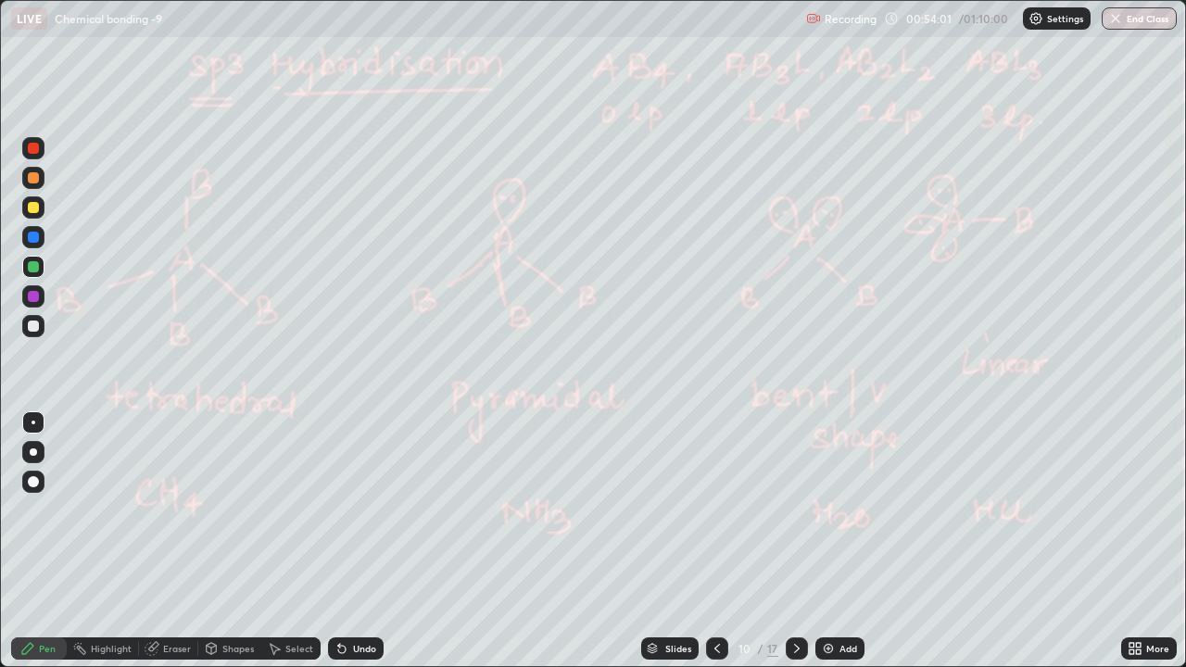
click at [718, 509] on icon at bounding box center [717, 648] width 15 height 15
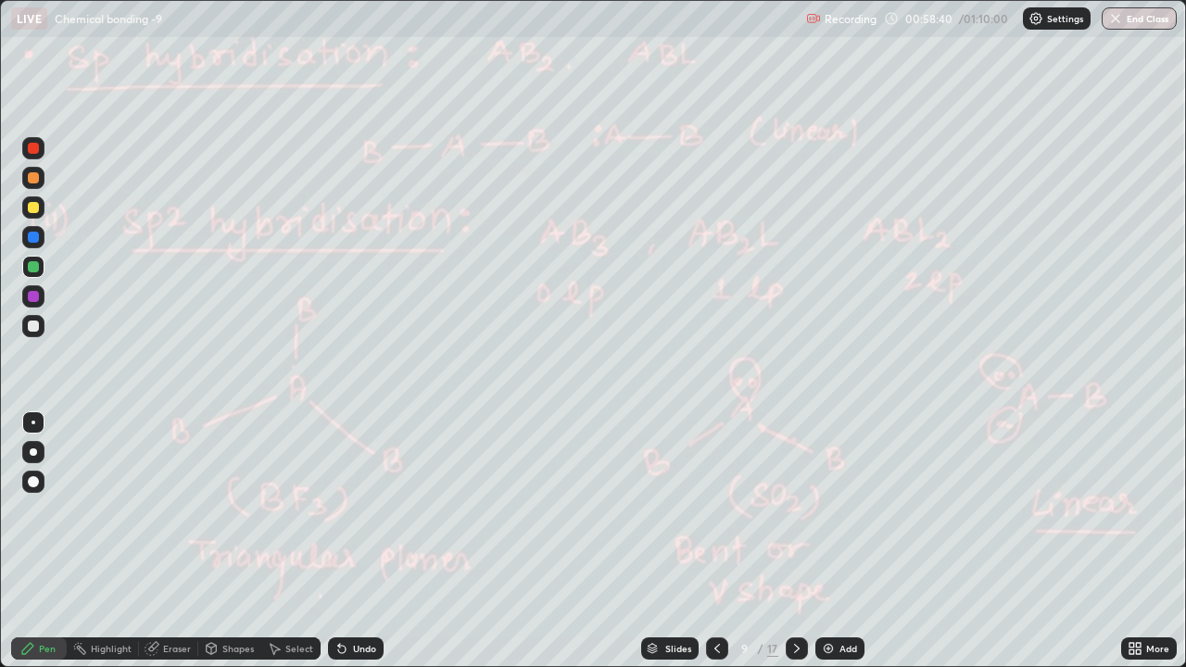
click at [789, 509] on div at bounding box center [797, 648] width 22 height 22
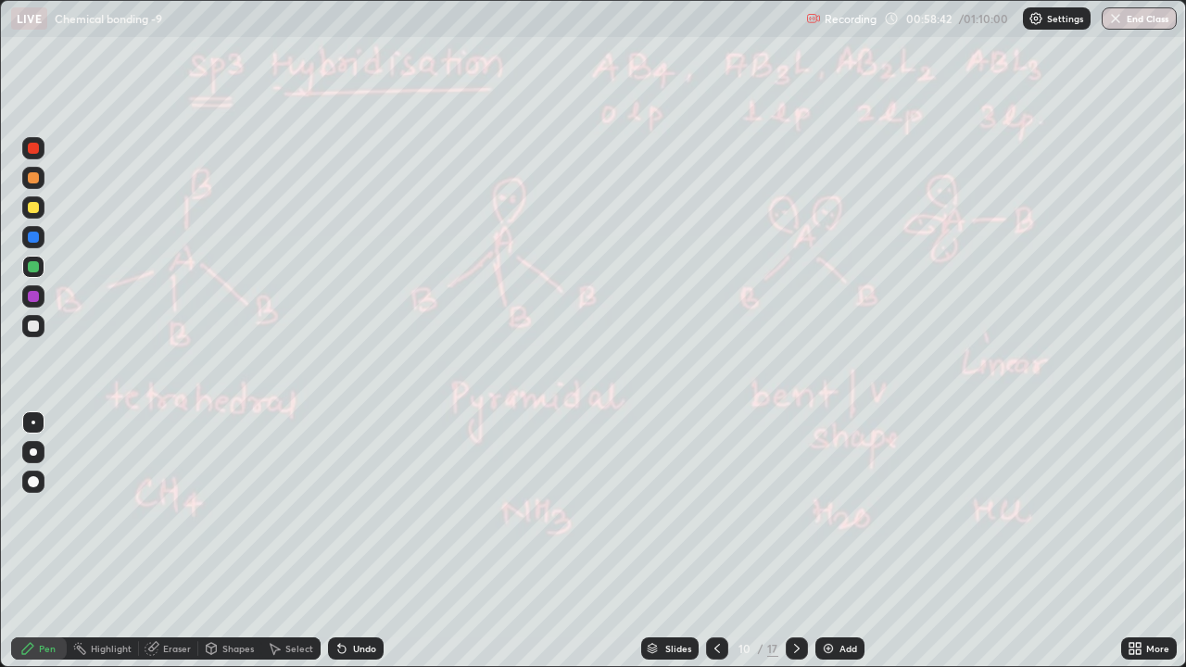
click at [715, 509] on div at bounding box center [717, 648] width 22 height 22
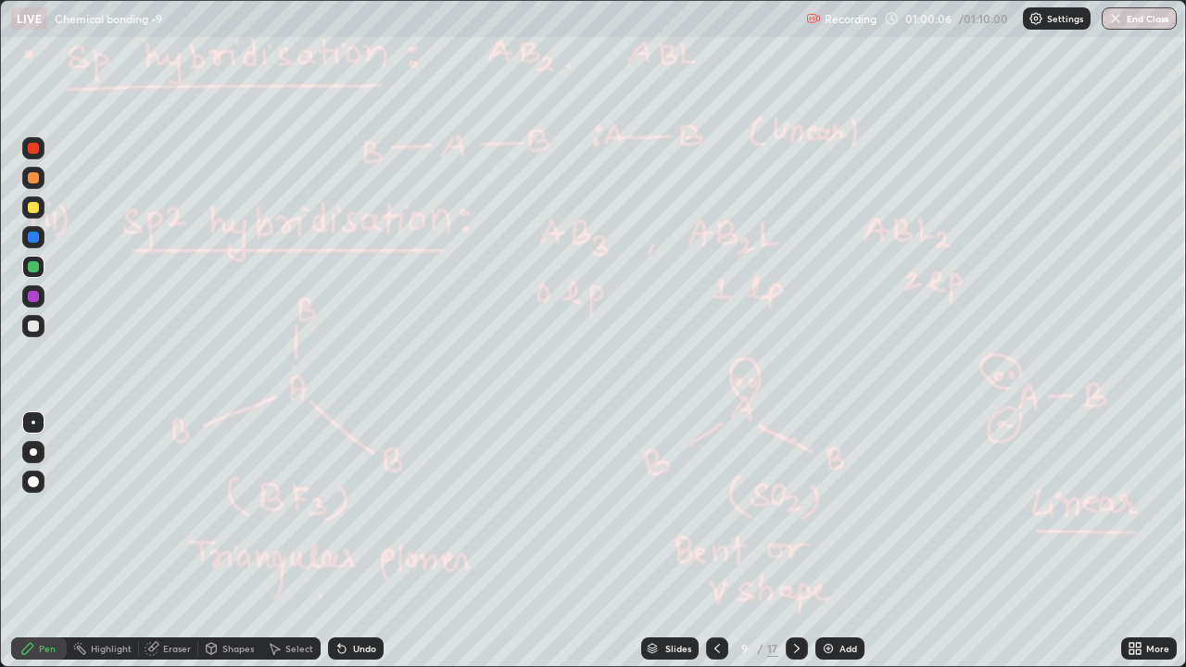
click at [795, 509] on icon at bounding box center [796, 648] width 15 height 15
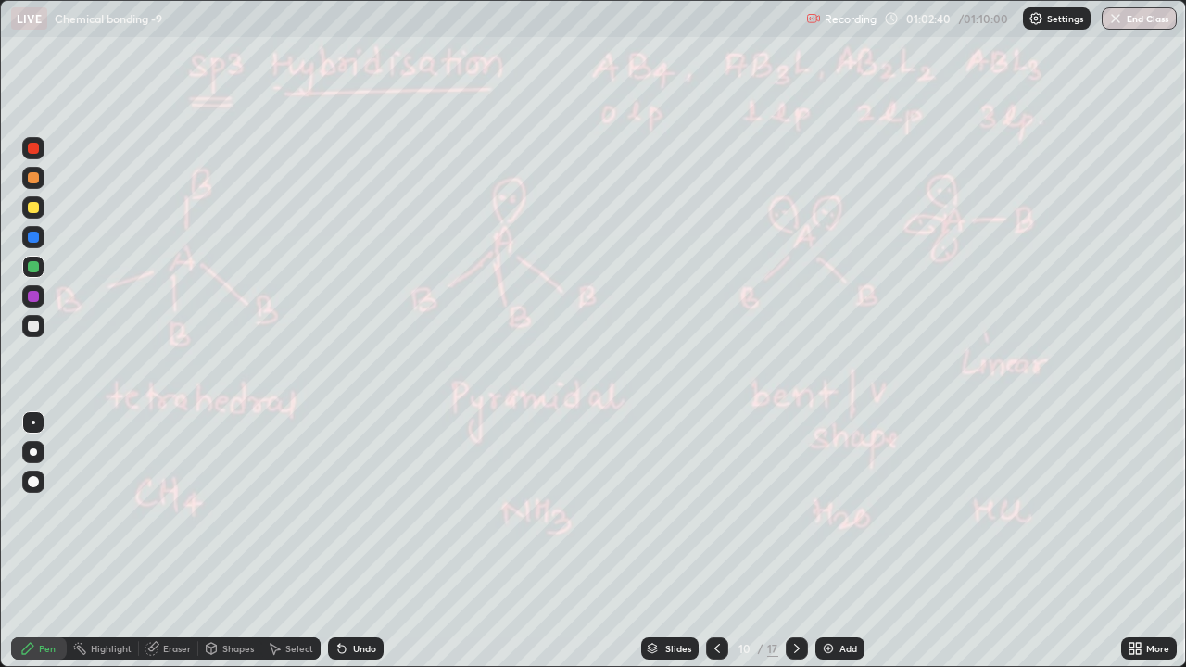
click at [339, 509] on icon at bounding box center [341, 649] width 7 height 7
click at [793, 509] on icon at bounding box center [796, 648] width 15 height 15
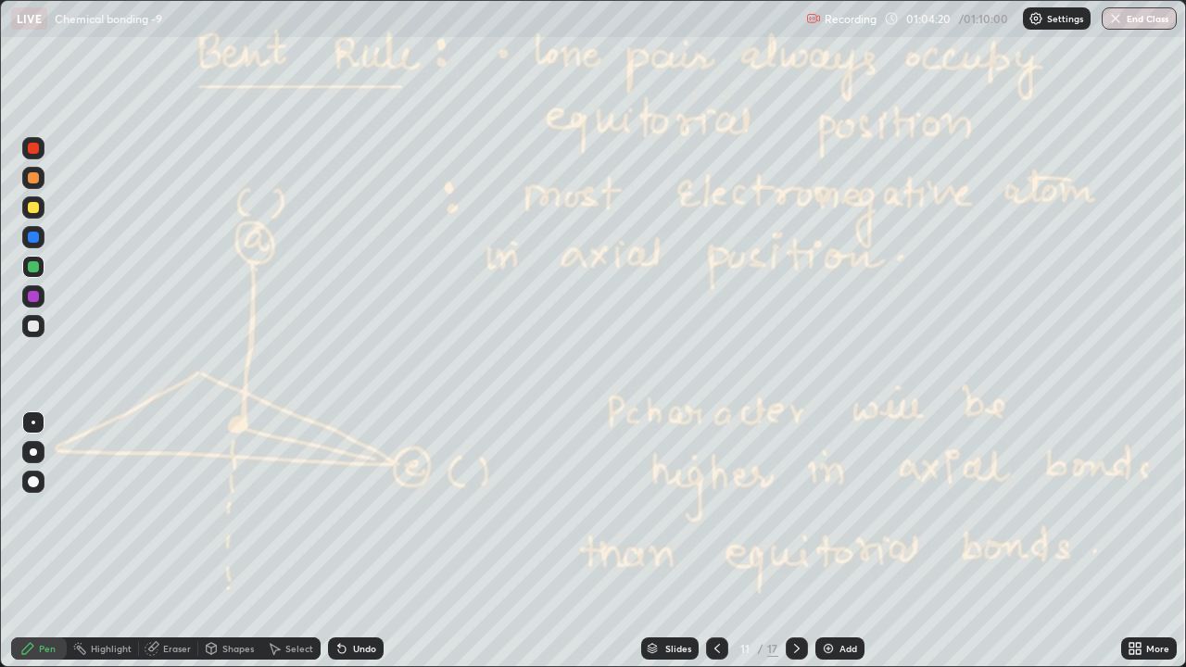
click at [795, 509] on icon at bounding box center [796, 648] width 15 height 15
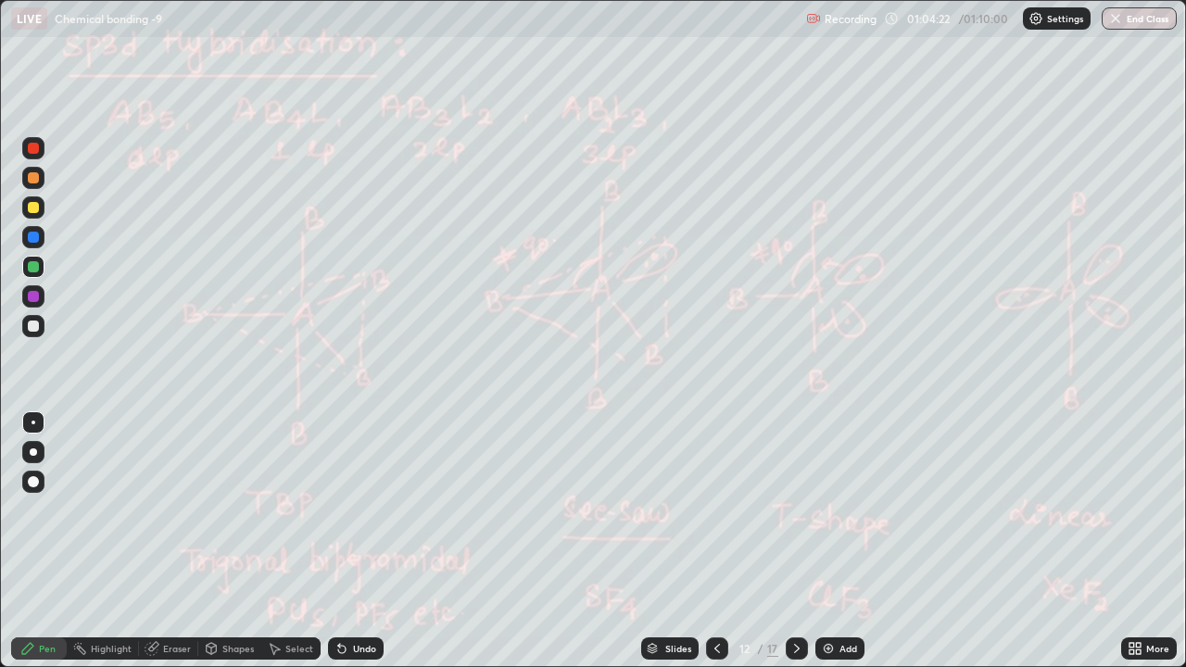
click at [798, 509] on icon at bounding box center [796, 648] width 15 height 15
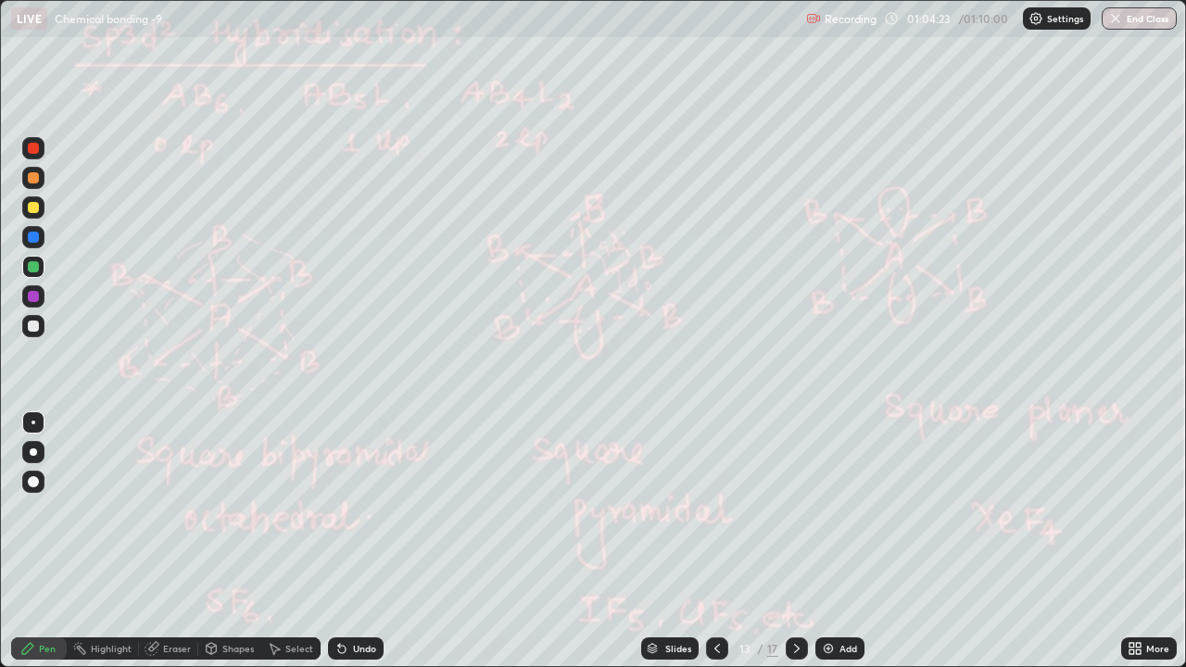
click at [794, 509] on icon at bounding box center [796, 648] width 15 height 15
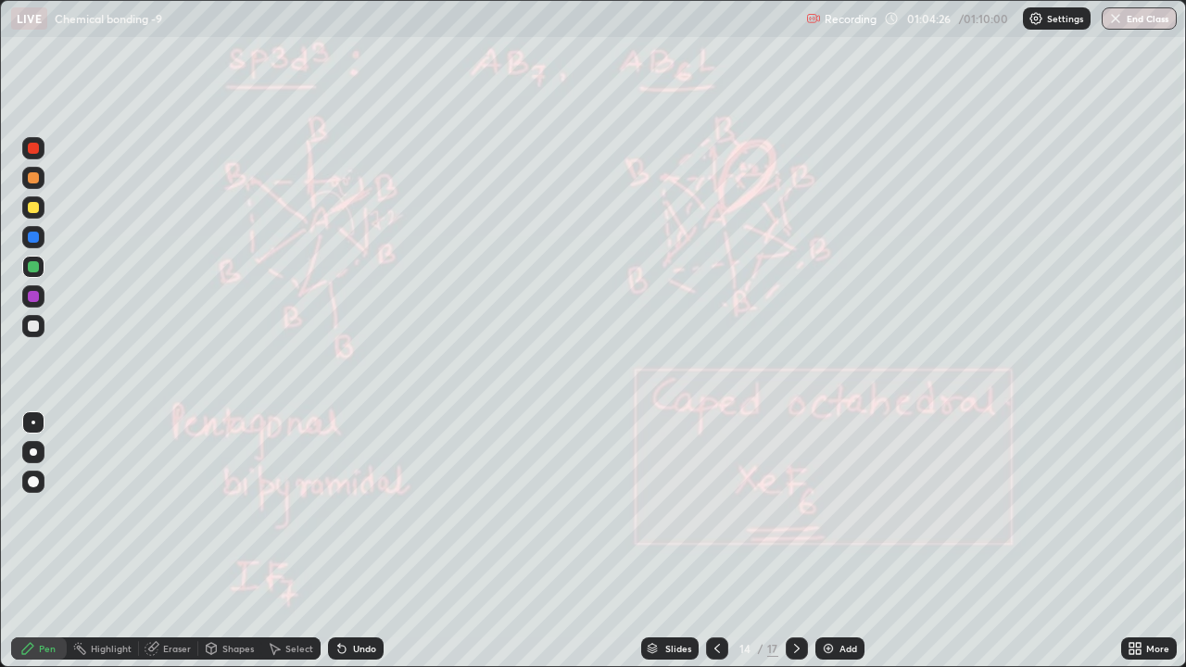
click at [795, 509] on icon at bounding box center [796, 648] width 15 height 15
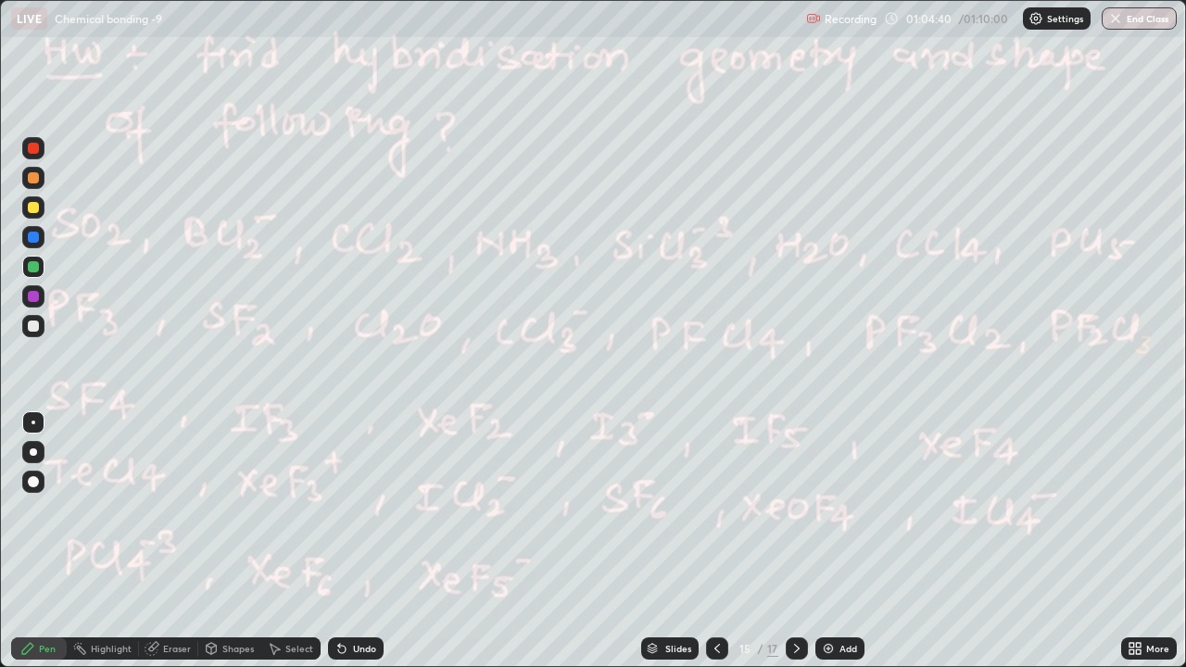
click at [804, 509] on div at bounding box center [797, 648] width 22 height 22
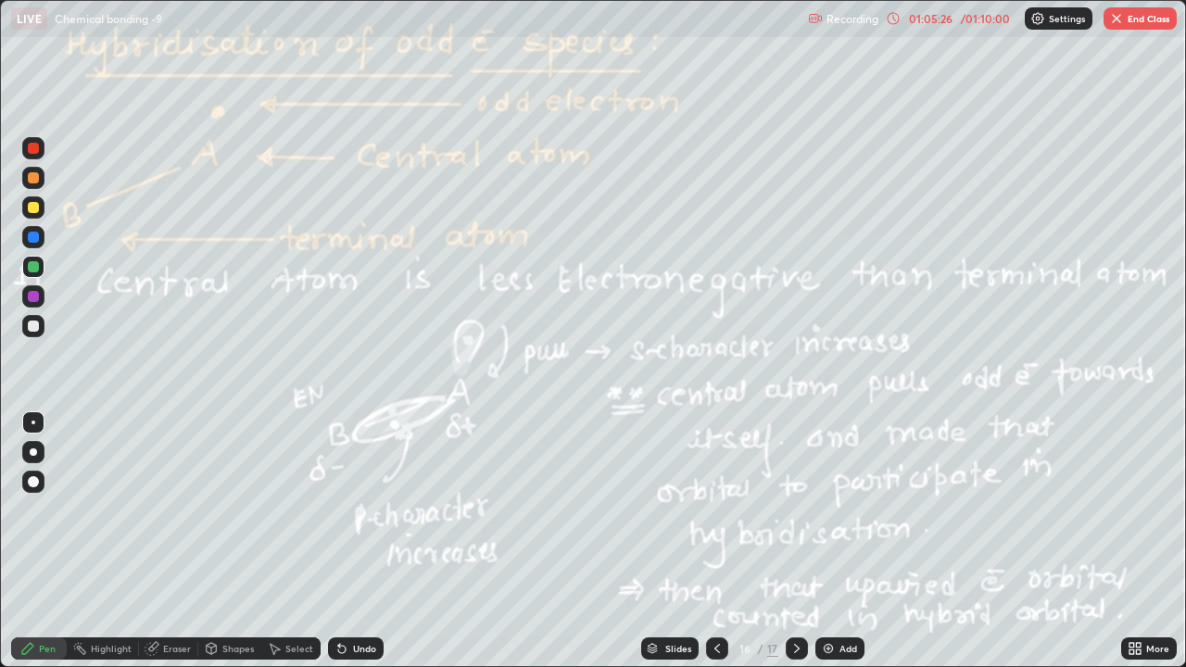
click at [794, 509] on icon at bounding box center [796, 648] width 15 height 15
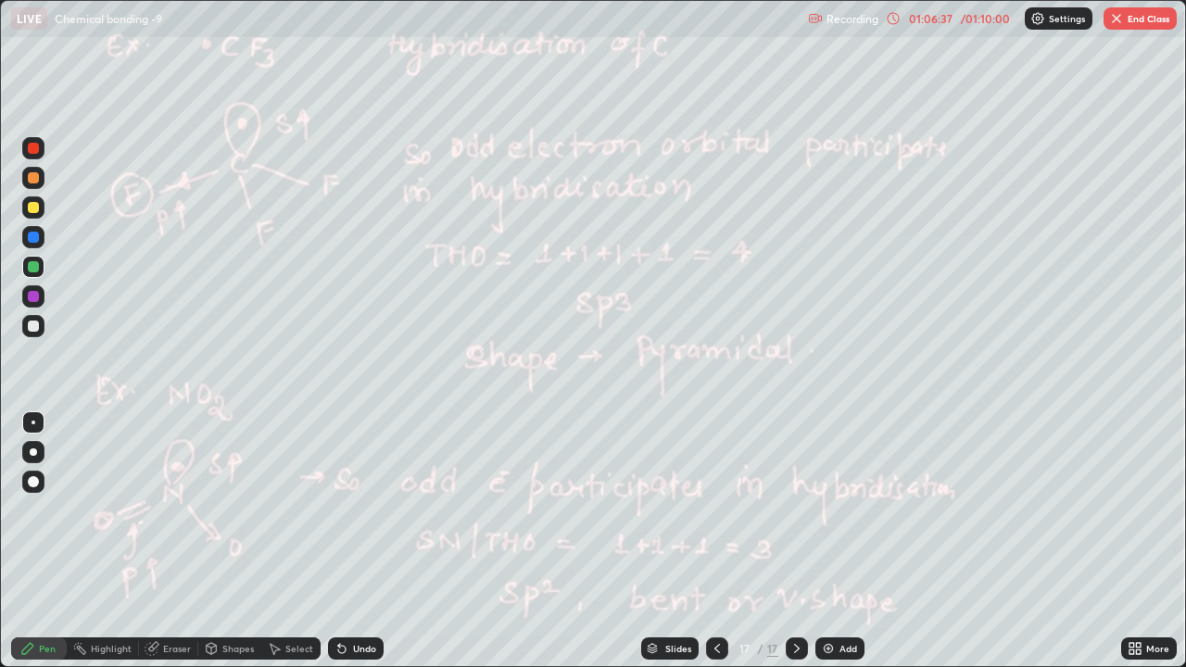
click at [339, 509] on icon at bounding box center [341, 649] width 7 height 7
click at [821, 509] on img at bounding box center [828, 648] width 15 height 15
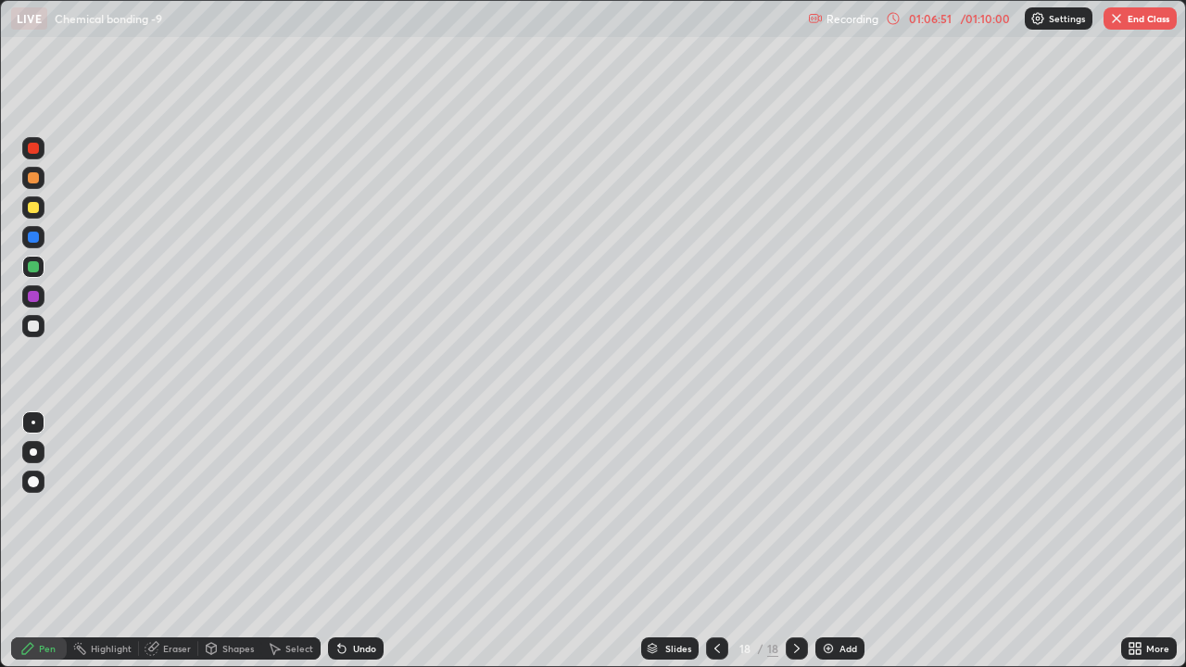
click at [338, 509] on icon at bounding box center [341, 649] width 7 height 7
click at [342, 509] on icon at bounding box center [341, 649] width 7 height 7
click at [338, 509] on icon at bounding box center [341, 649] width 7 height 7
click at [723, 509] on div at bounding box center [717, 648] width 22 height 22
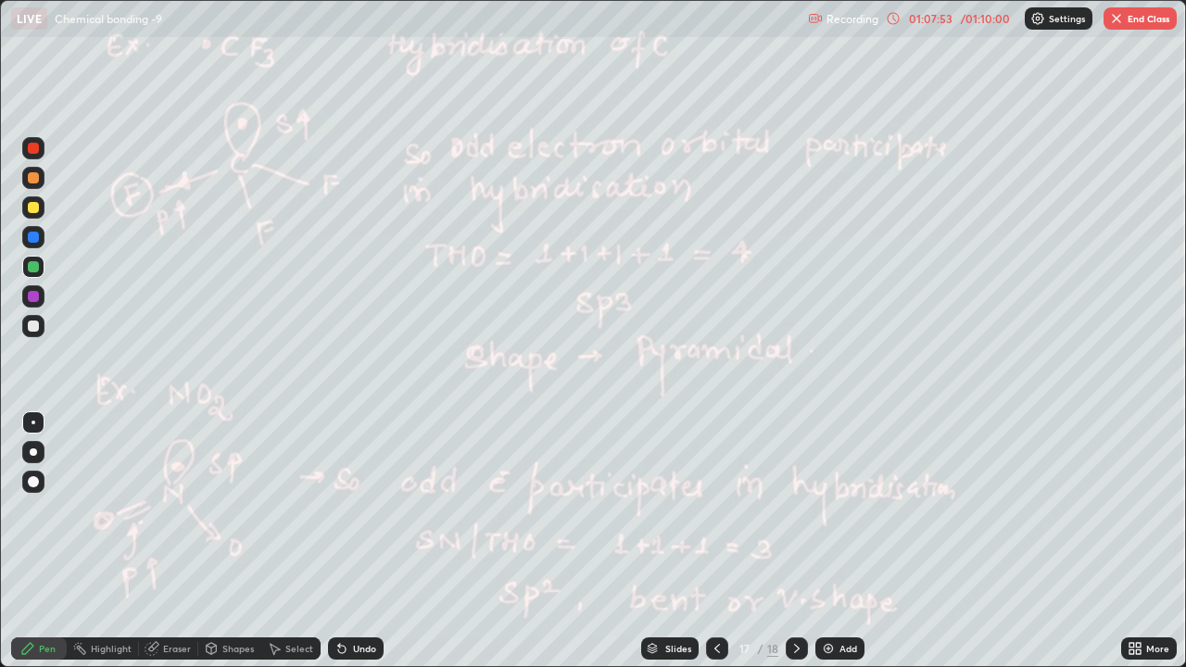
click at [715, 509] on icon at bounding box center [717, 648] width 15 height 15
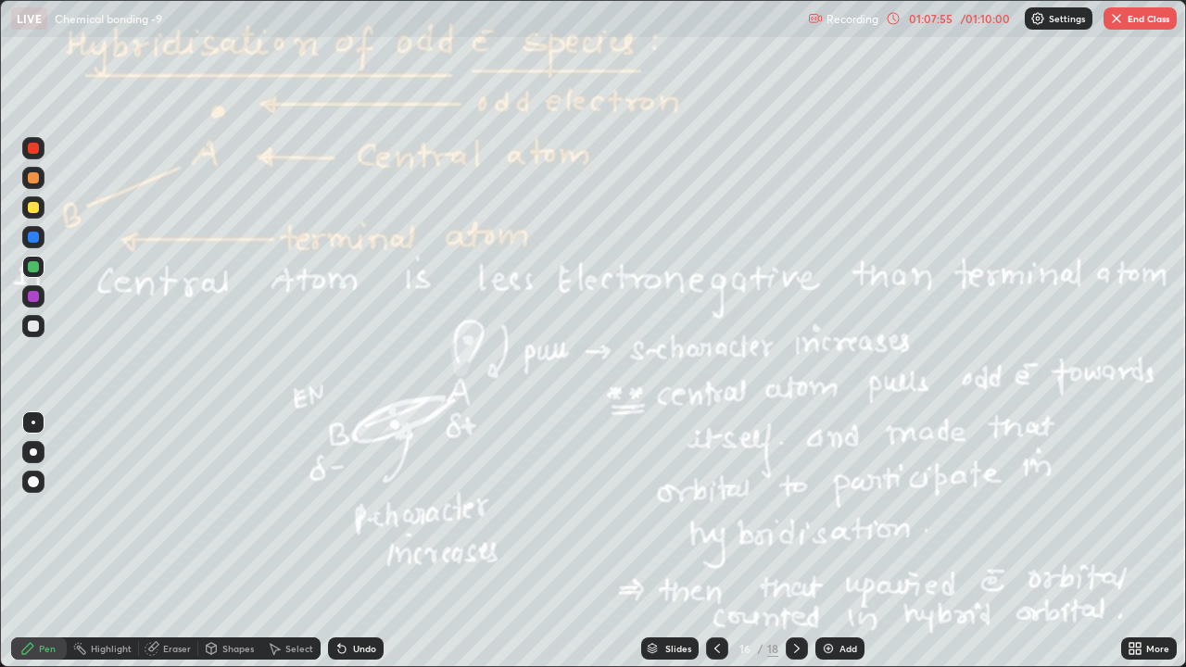
click at [724, 509] on div at bounding box center [717, 648] width 22 height 22
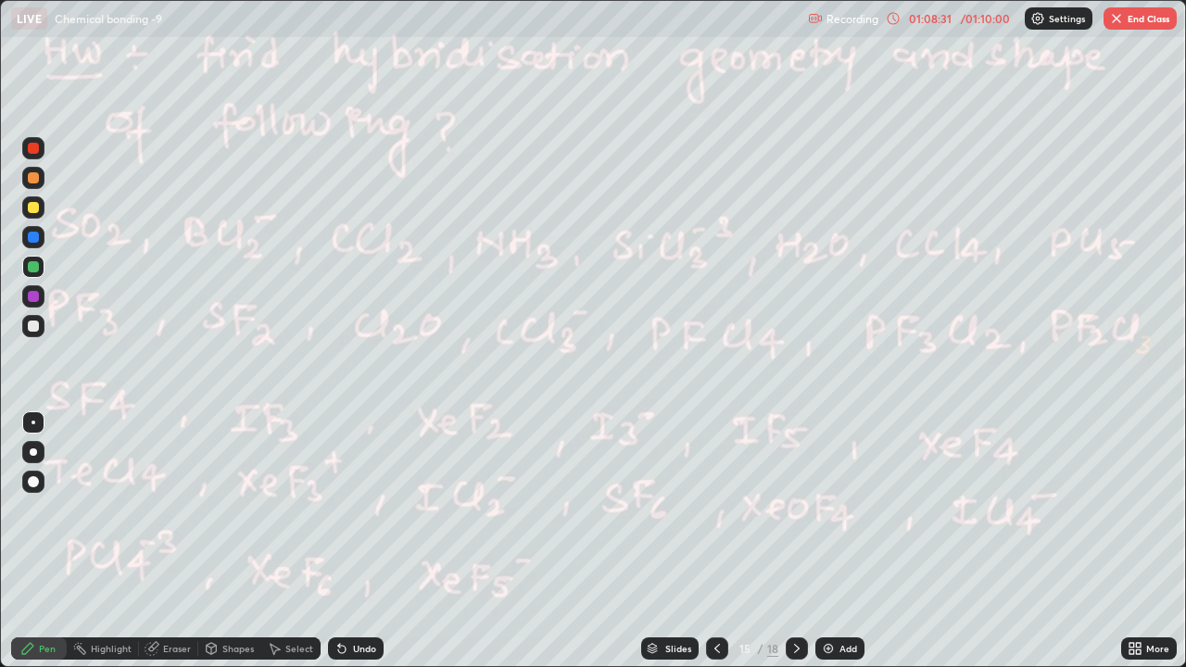
click at [795, 509] on icon at bounding box center [796, 648] width 15 height 15
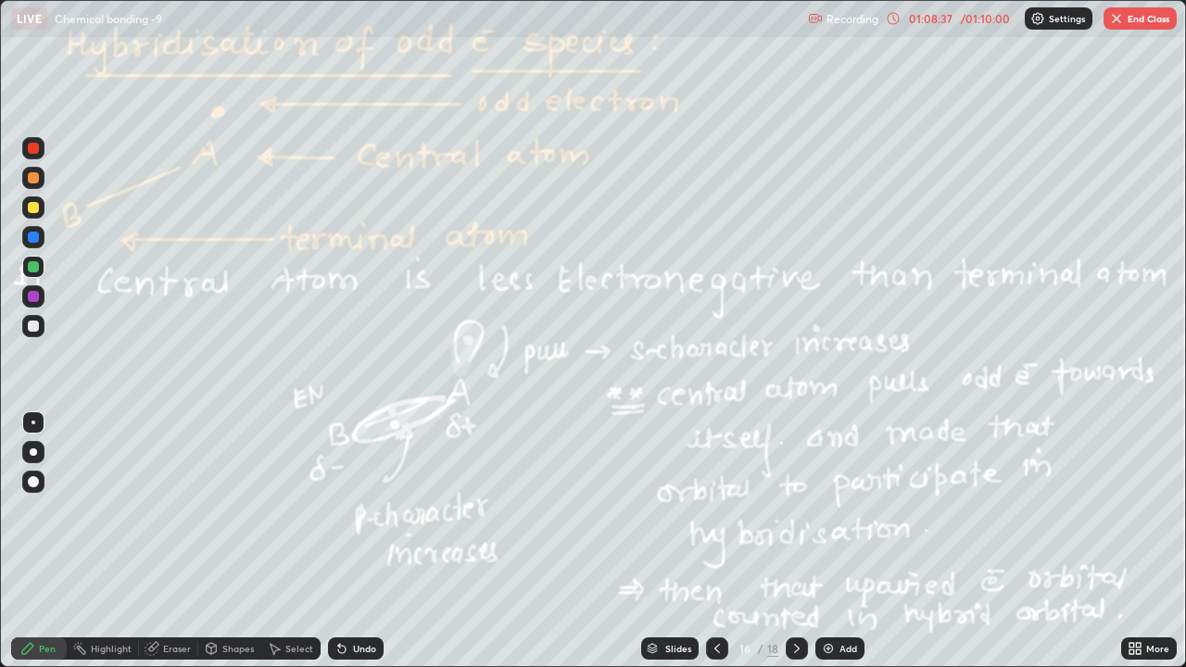
click at [1125, 18] on button "End Class" at bounding box center [1139, 18] width 73 height 22
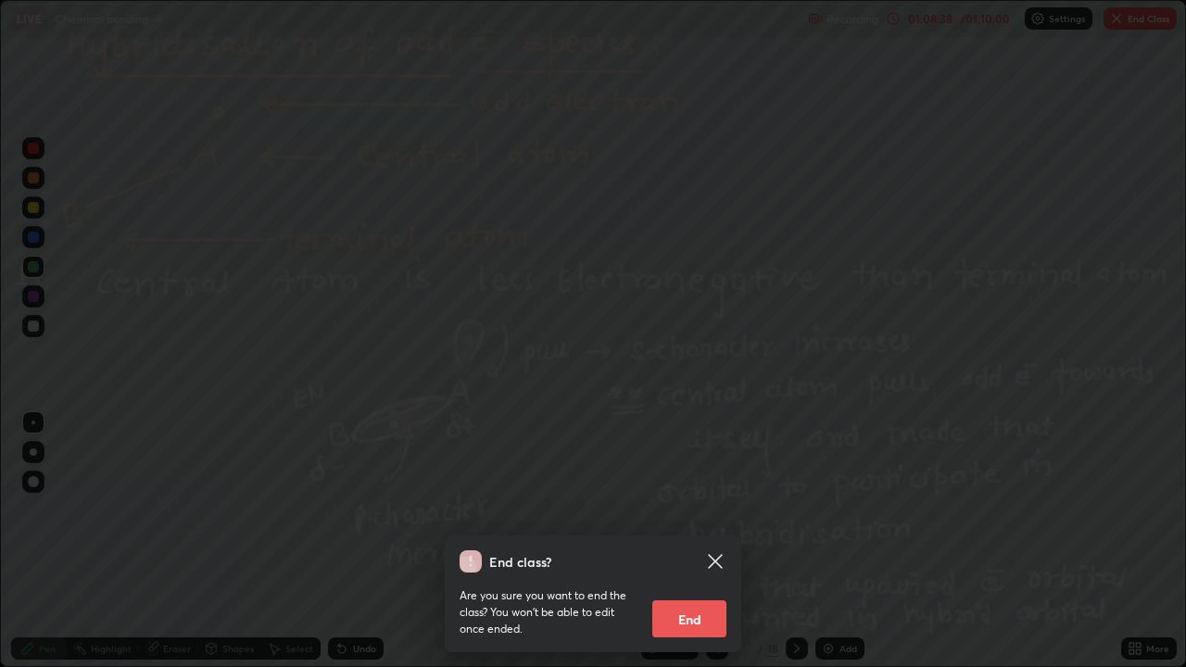
click at [702, 509] on button "End" at bounding box center [689, 618] width 74 height 37
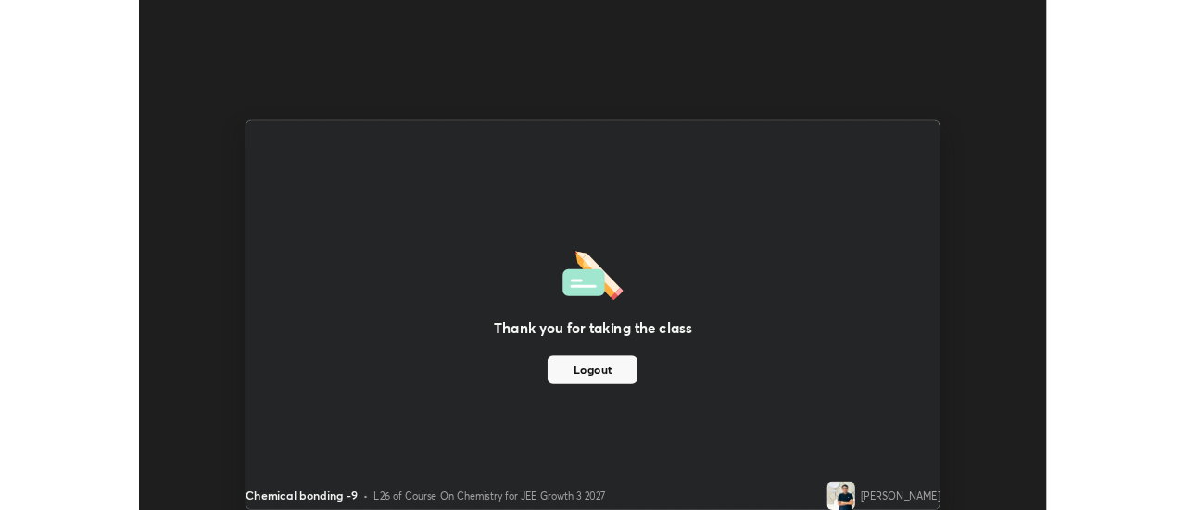
scroll to position [92120, 91444]
